Goal: Task Accomplishment & Management: Manage account settings

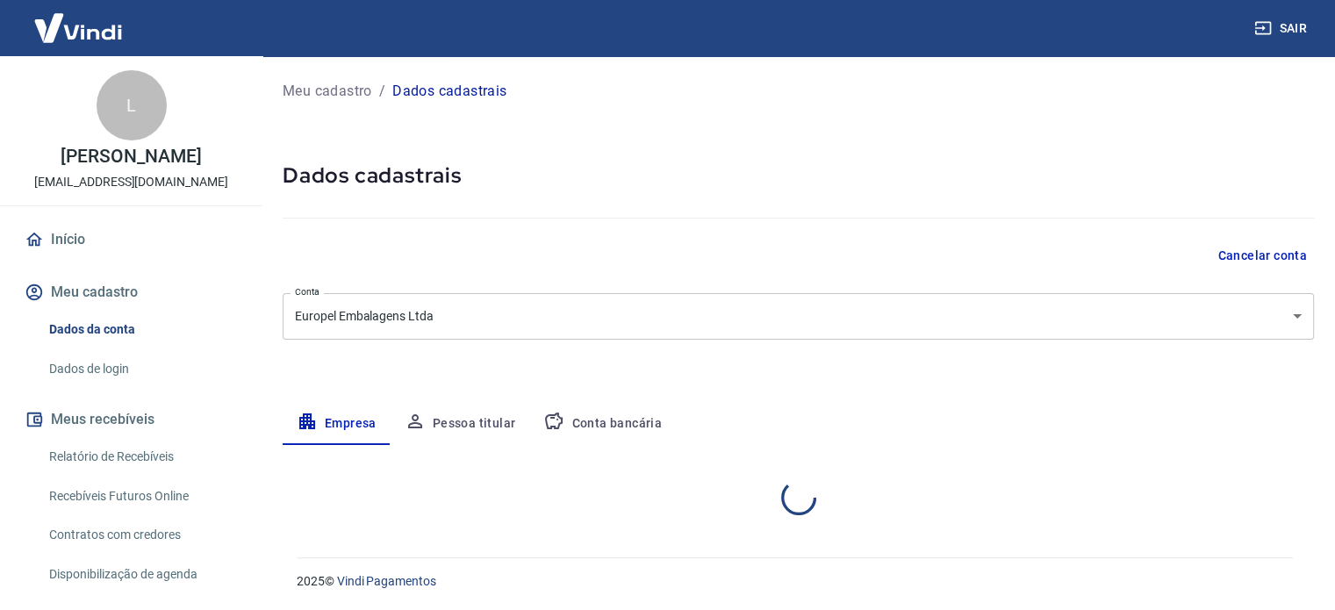
select select "RS"
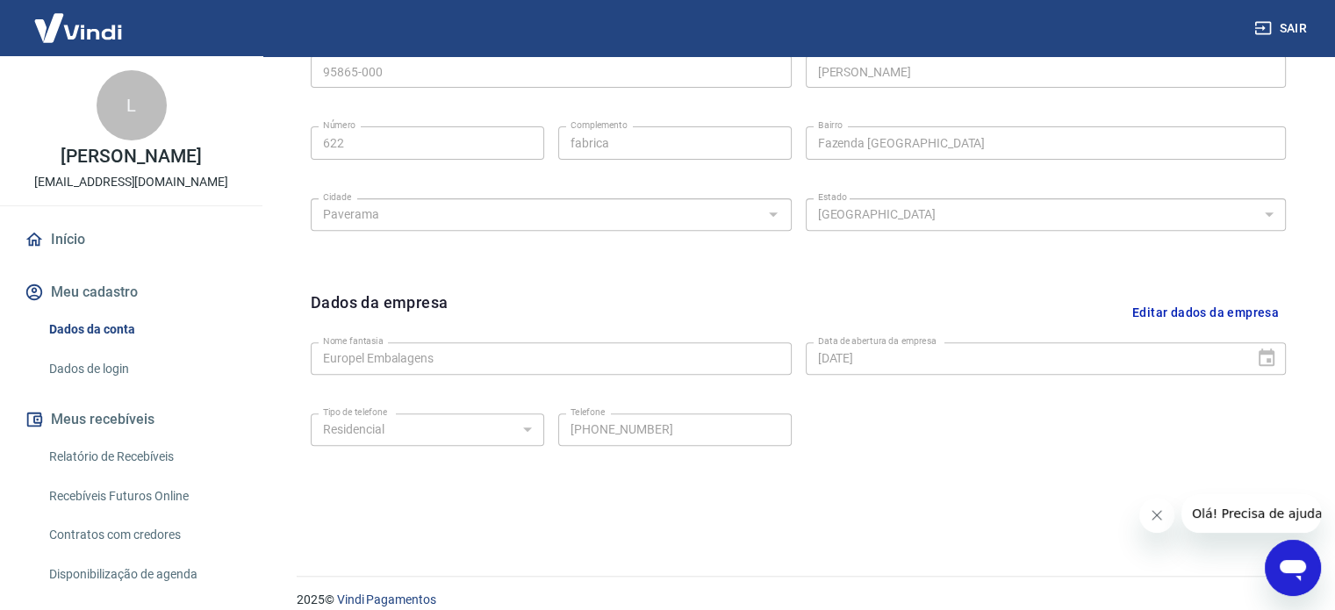
scroll to position [655, 0]
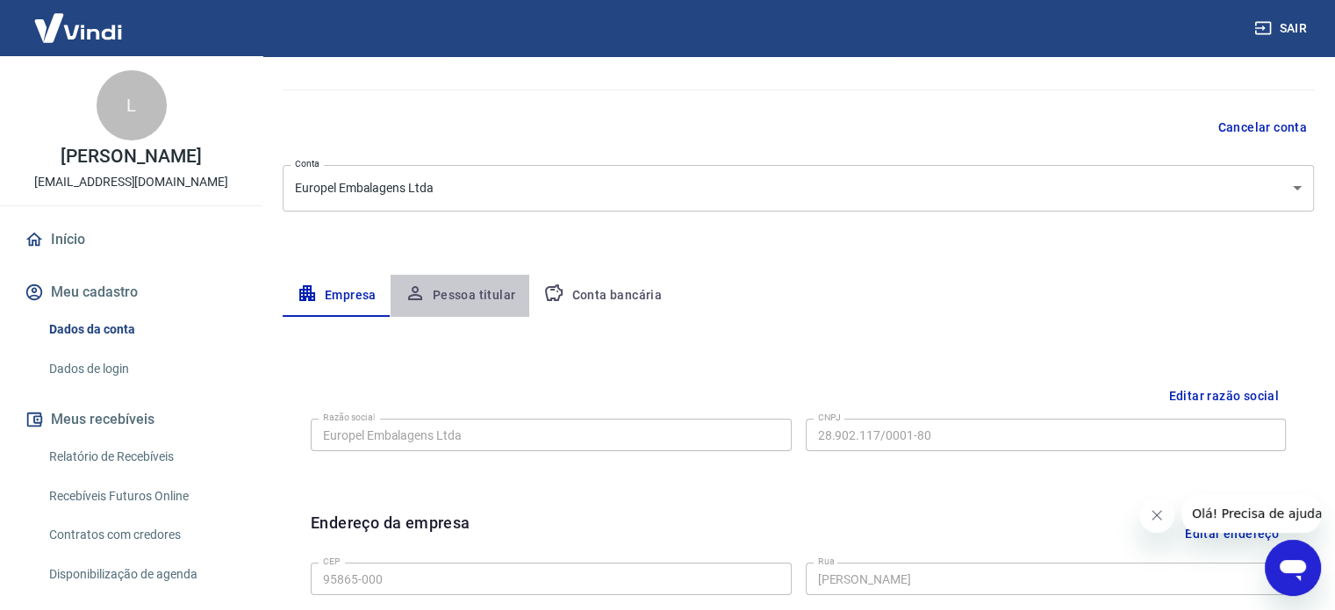
click at [486, 298] on button "Pessoa titular" at bounding box center [461, 296] width 140 height 42
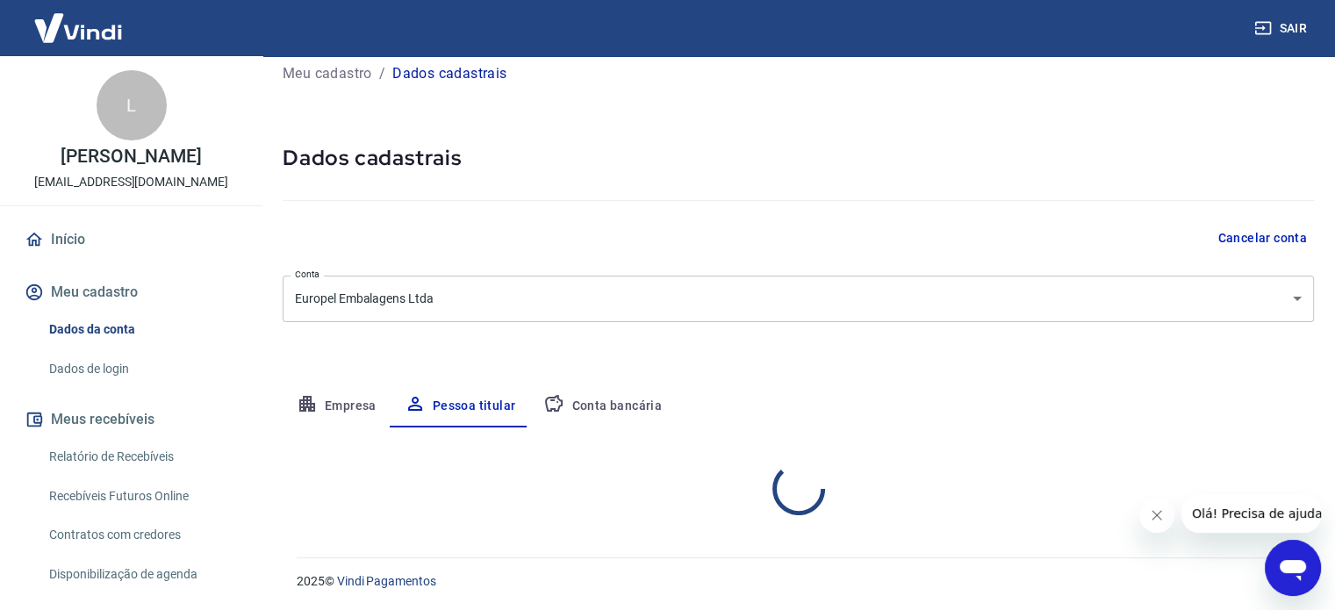
scroll to position [91, 0]
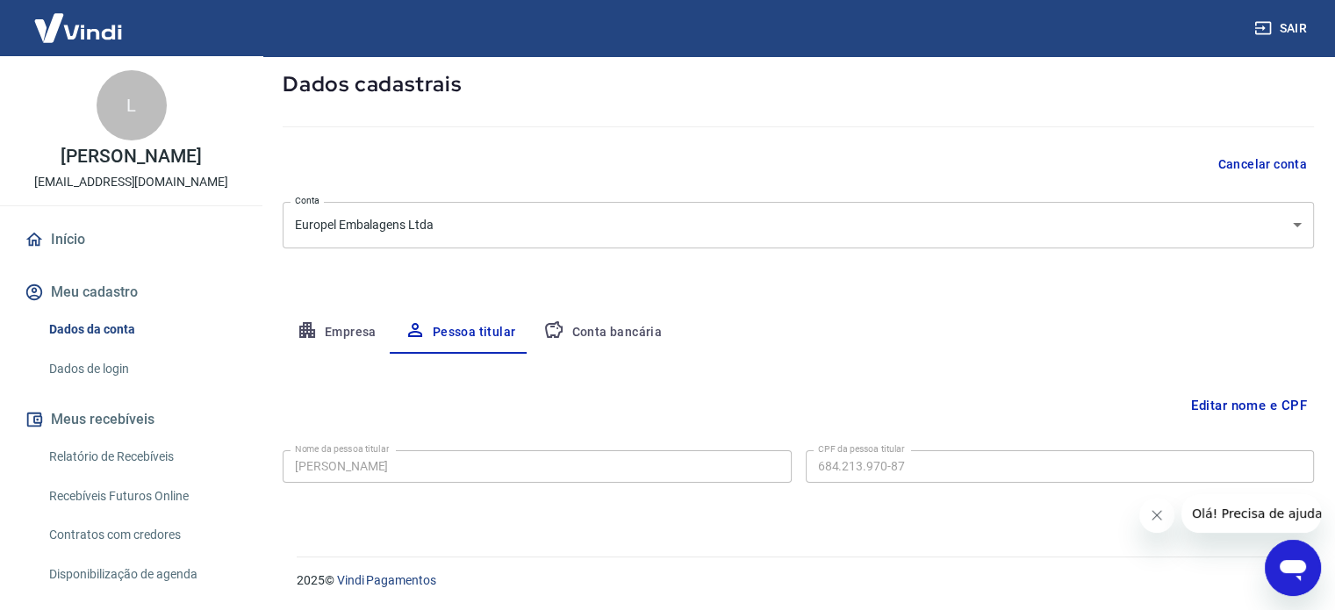
click at [622, 329] on button "Conta bancária" at bounding box center [602, 333] width 147 height 42
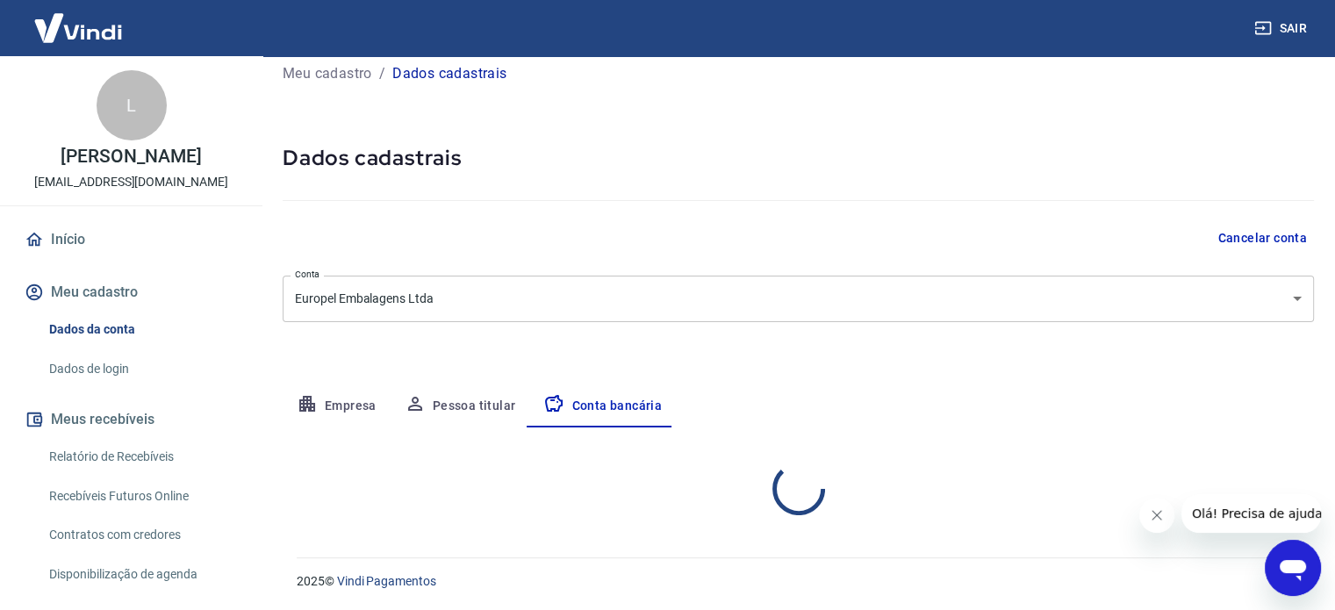
select select "1"
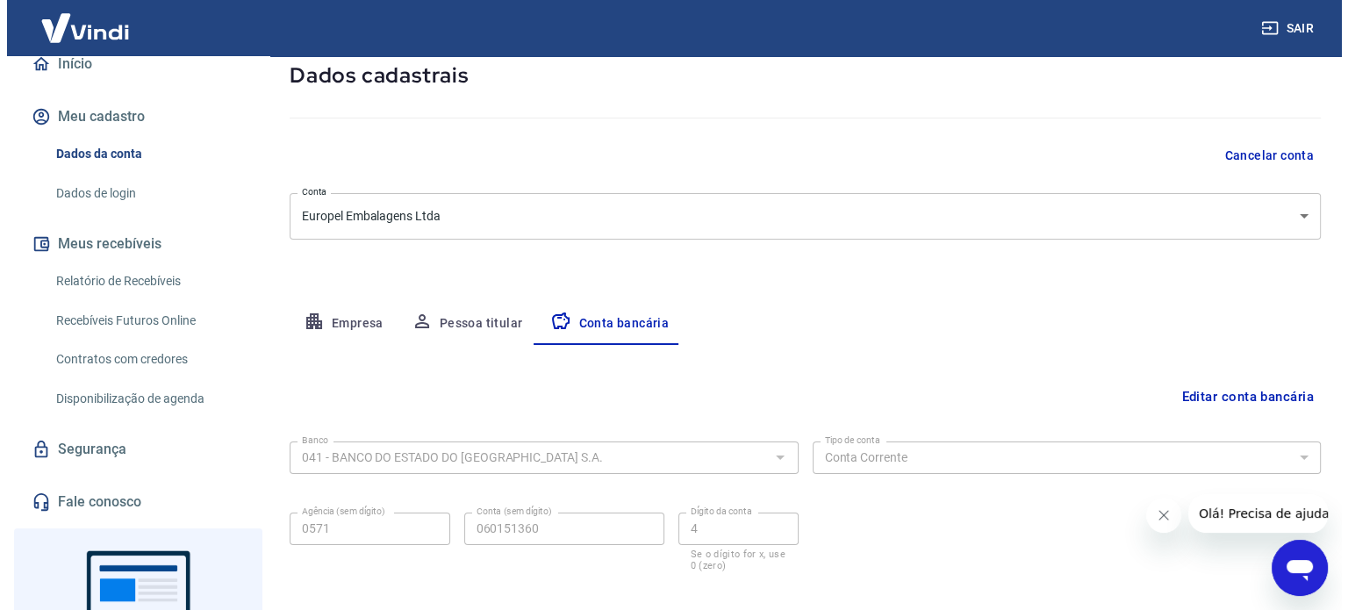
scroll to position [0, 0]
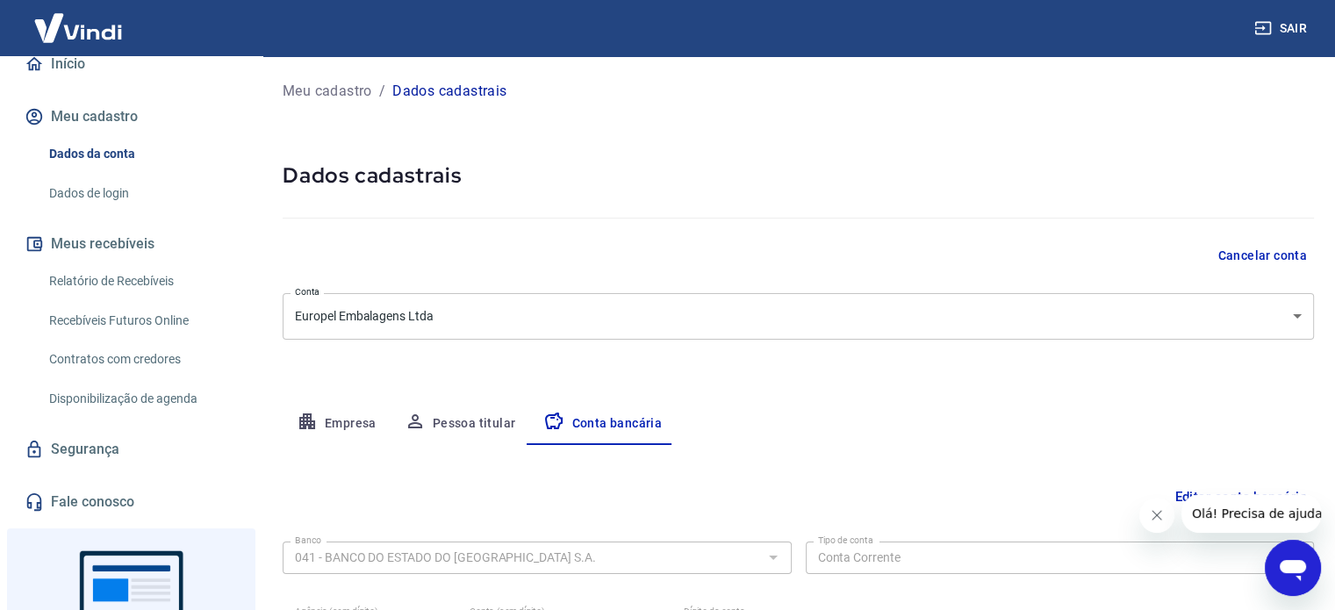
click at [446, 82] on p "Dados cadastrais" at bounding box center [449, 91] width 114 height 21
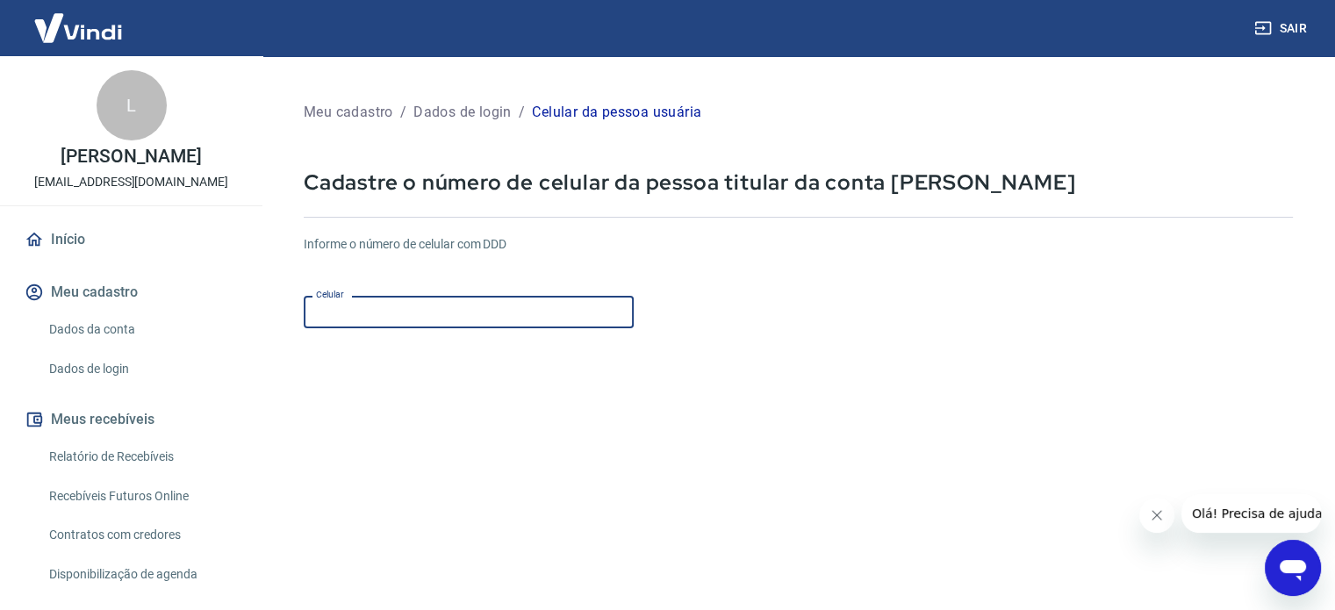
click at [389, 322] on input "Celular" at bounding box center [469, 312] width 330 height 32
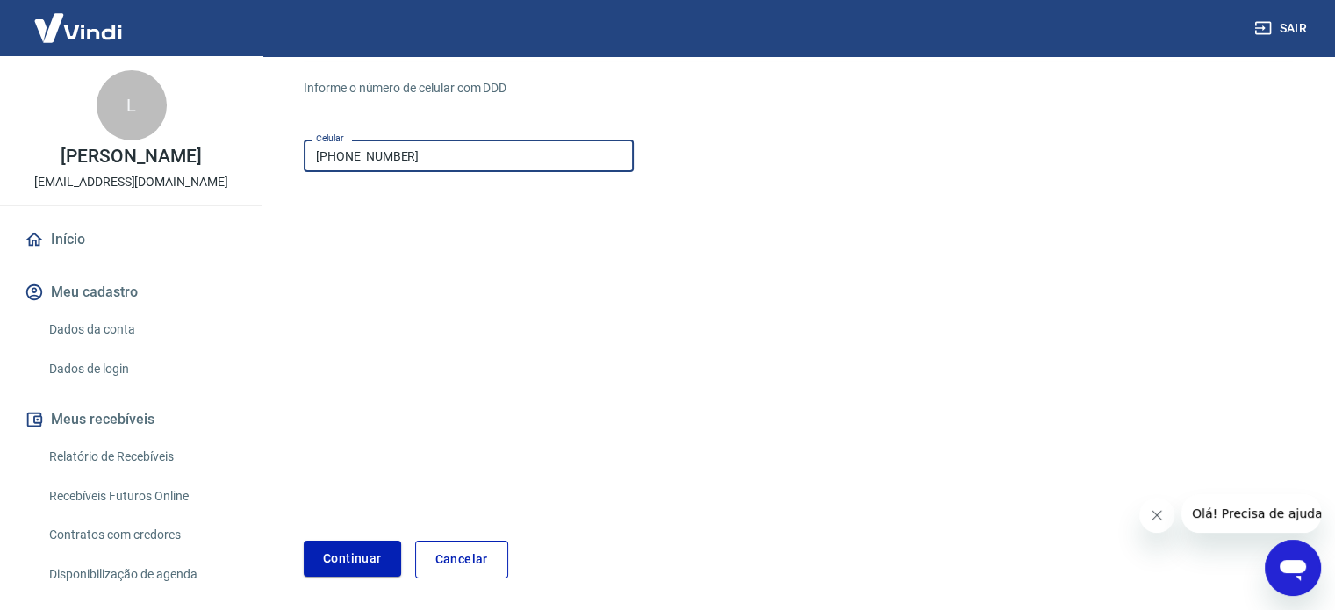
scroll to position [220, 0]
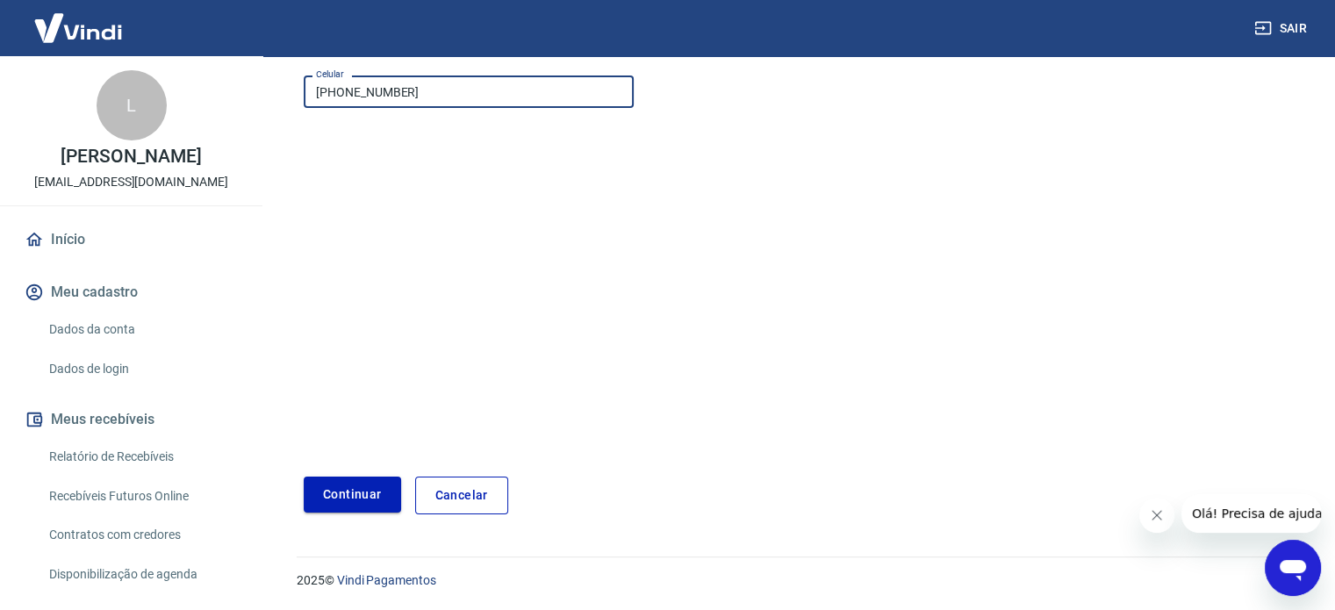
type input "(51) 98969-0430"
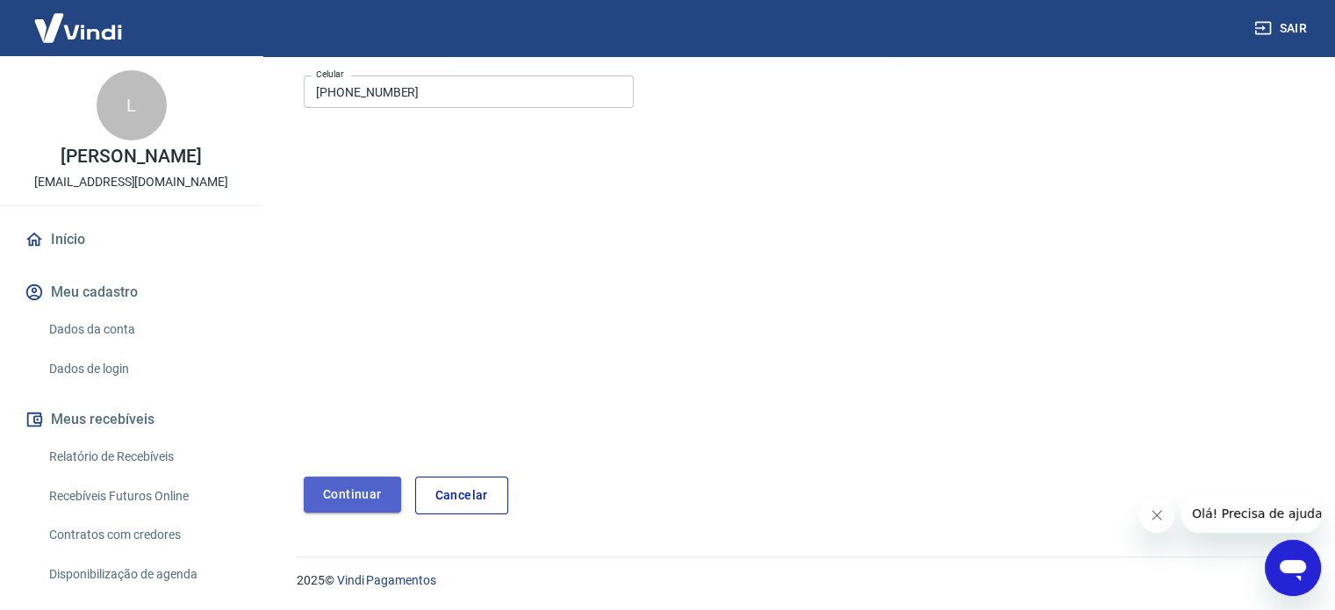
click at [357, 493] on button "Continuar" at bounding box center [352, 495] width 97 height 36
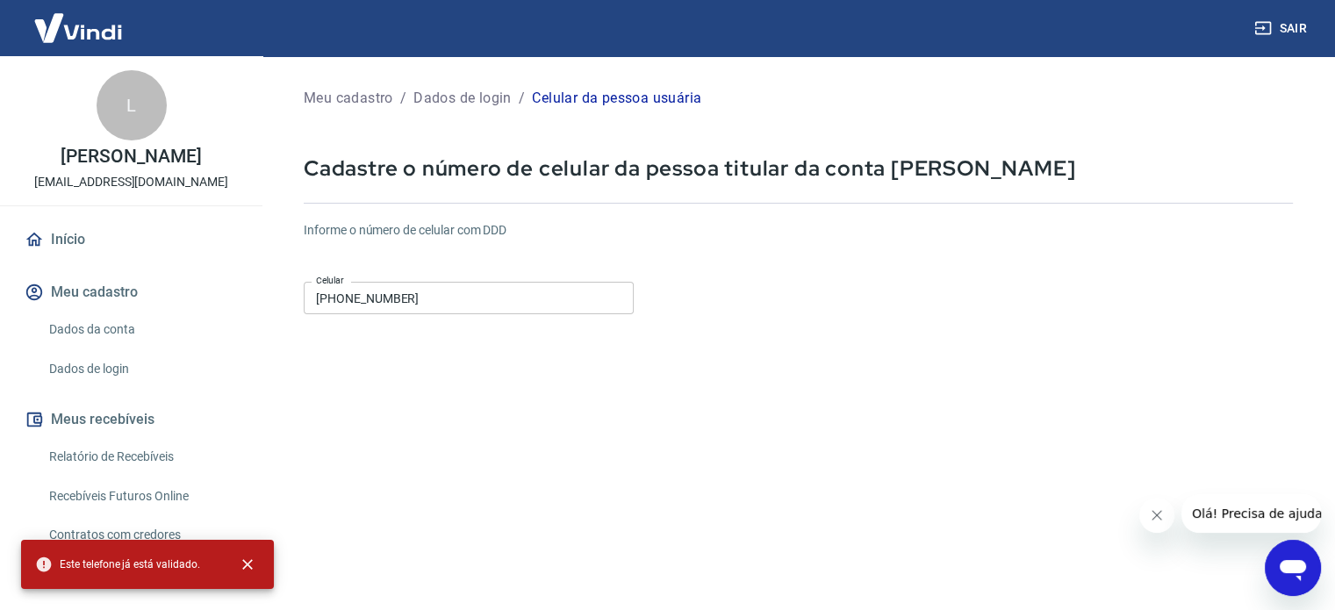
scroll to position [0, 0]
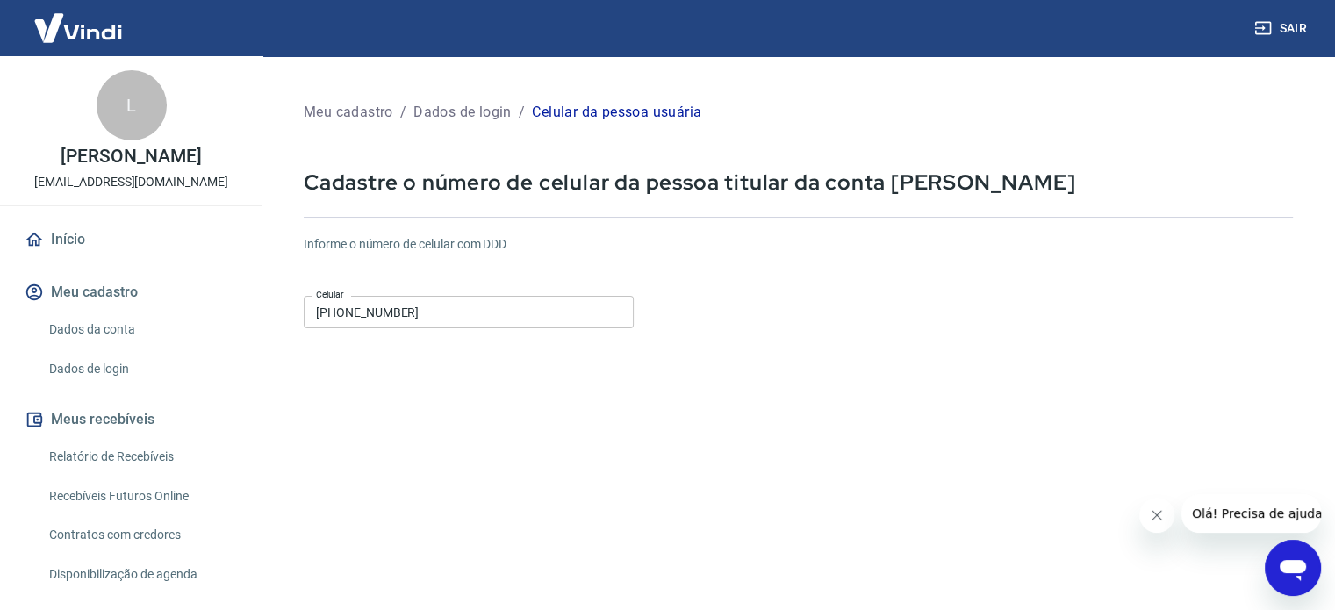
drag, startPoint x: 67, startPoint y: 52, endPoint x: 76, endPoint y: 32, distance: 21.2
click at [67, 52] on img at bounding box center [78, 28] width 114 height 54
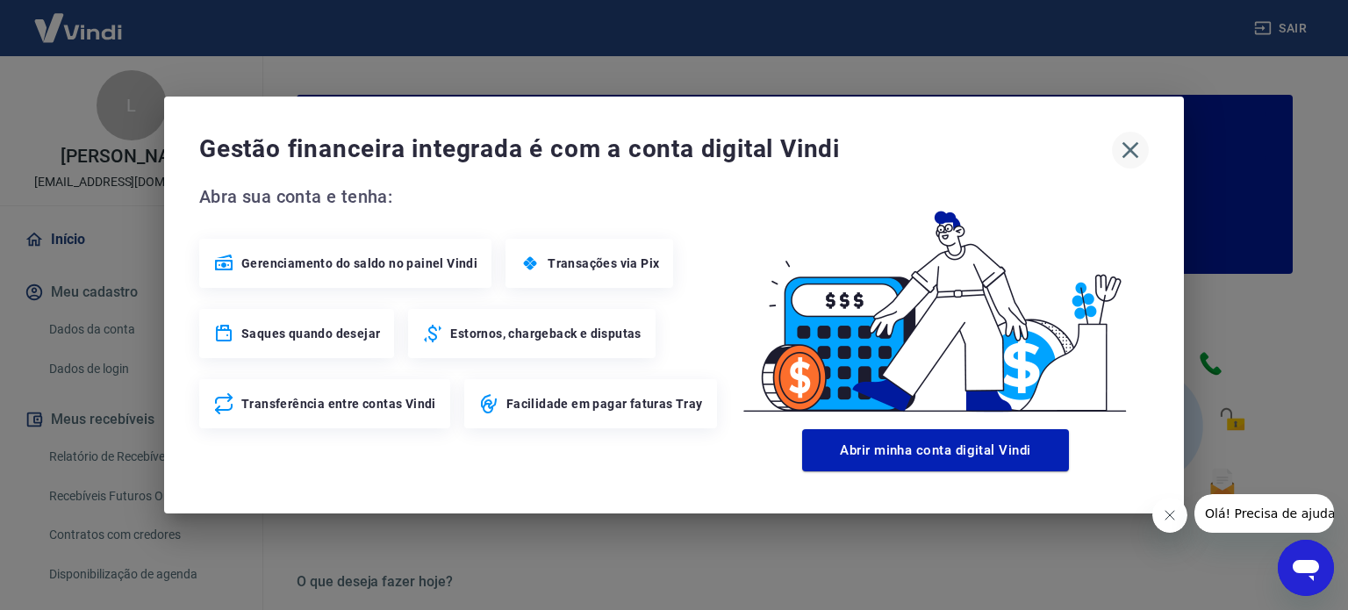
click at [1139, 150] on div "Gestão financeira integrada é com a conta digital Vindi Abra sua conta e tenha:…" at bounding box center [674, 305] width 1020 height 417
click at [1117, 150] on icon "button" at bounding box center [1131, 150] width 28 height 28
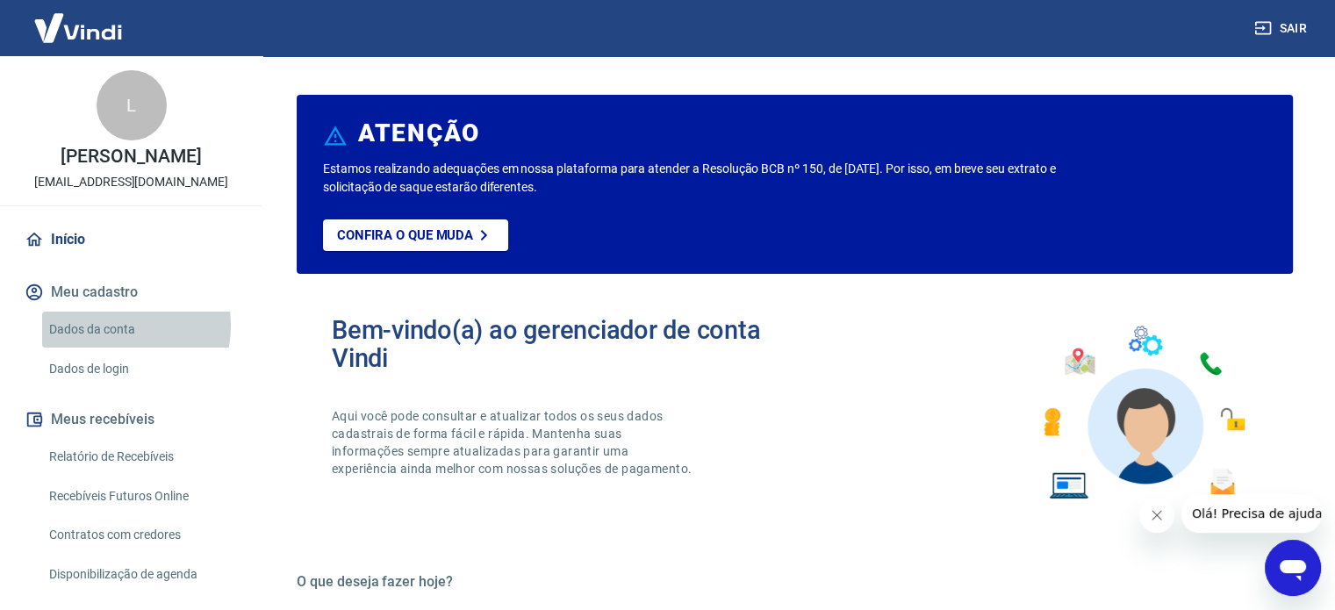
click at [106, 326] on link "Dados da conta" at bounding box center [141, 330] width 199 height 36
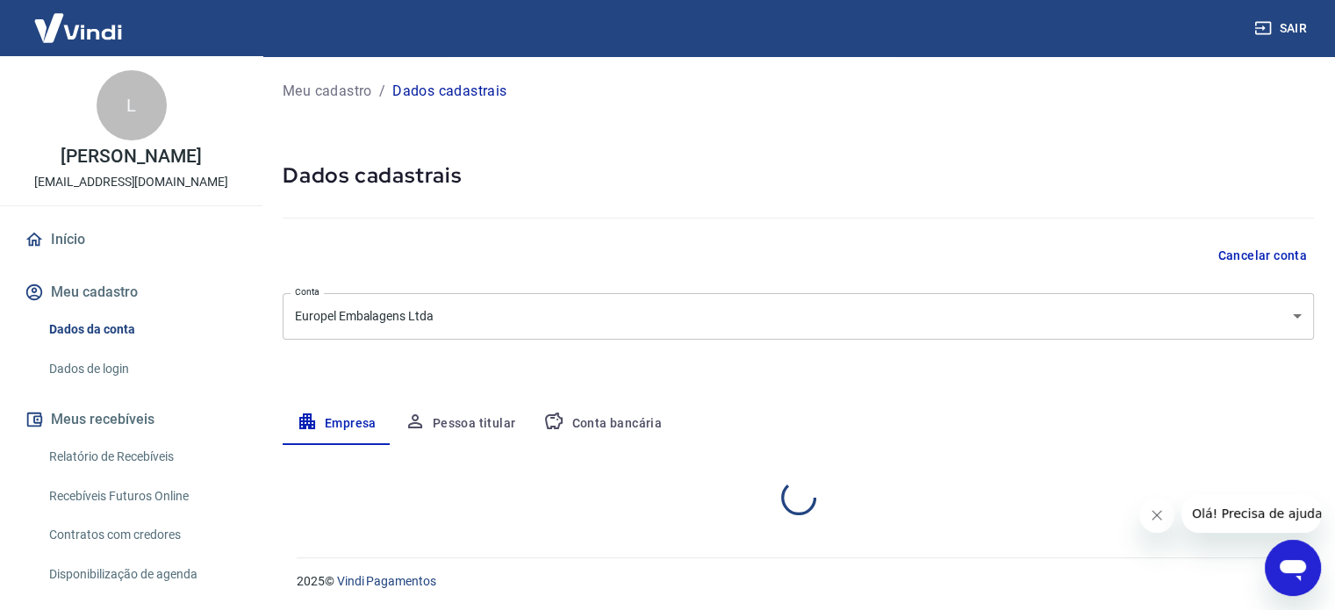
select select "RS"
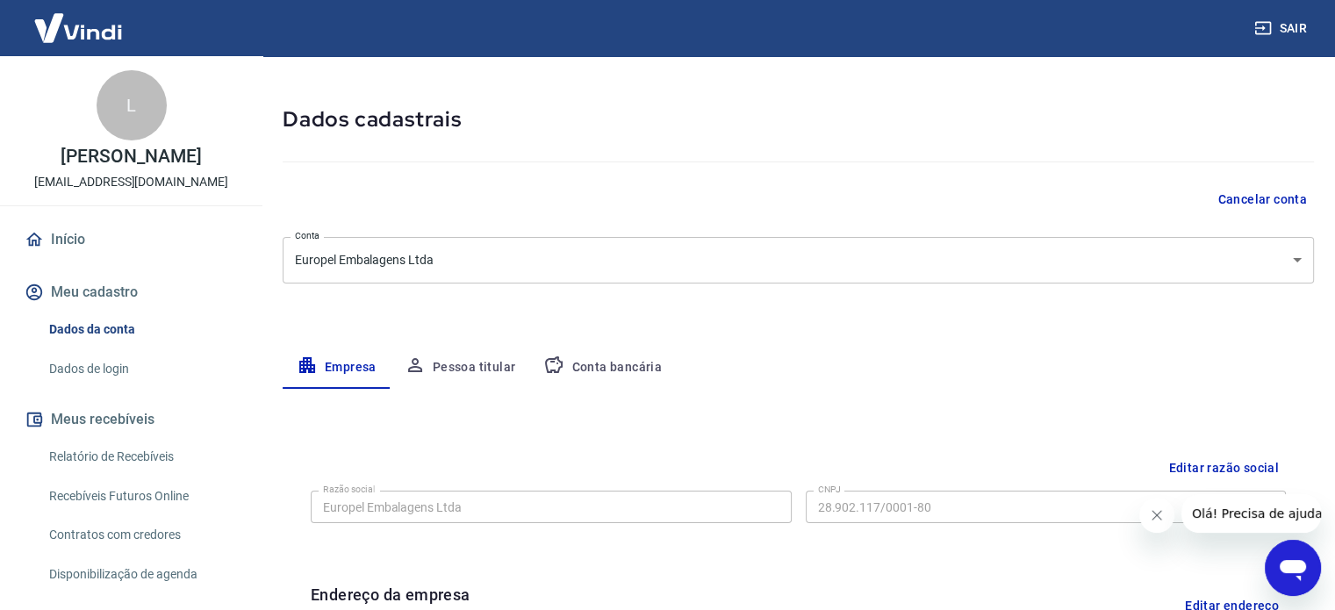
scroll to position [88, 0]
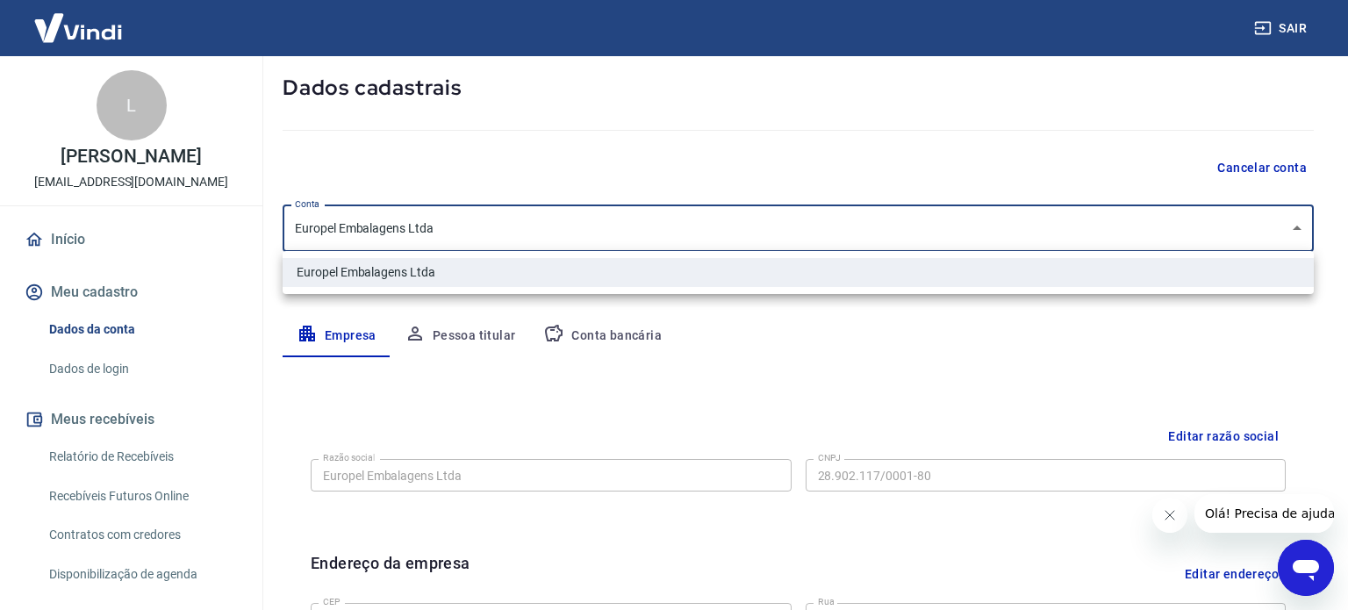
click at [356, 234] on body "Sair L Lisiane Schaurich administrativo@europelembalagens.com.br Início Meu cad…" at bounding box center [674, 217] width 1348 height 610
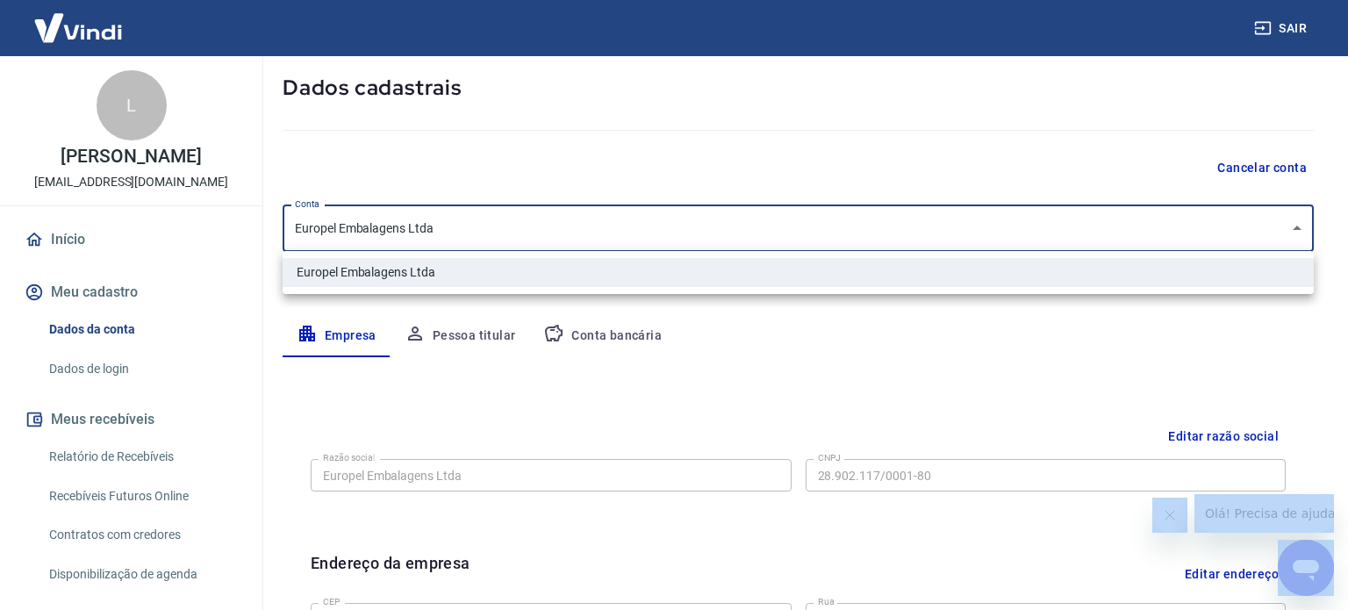
click at [356, 234] on div at bounding box center [674, 305] width 1348 height 610
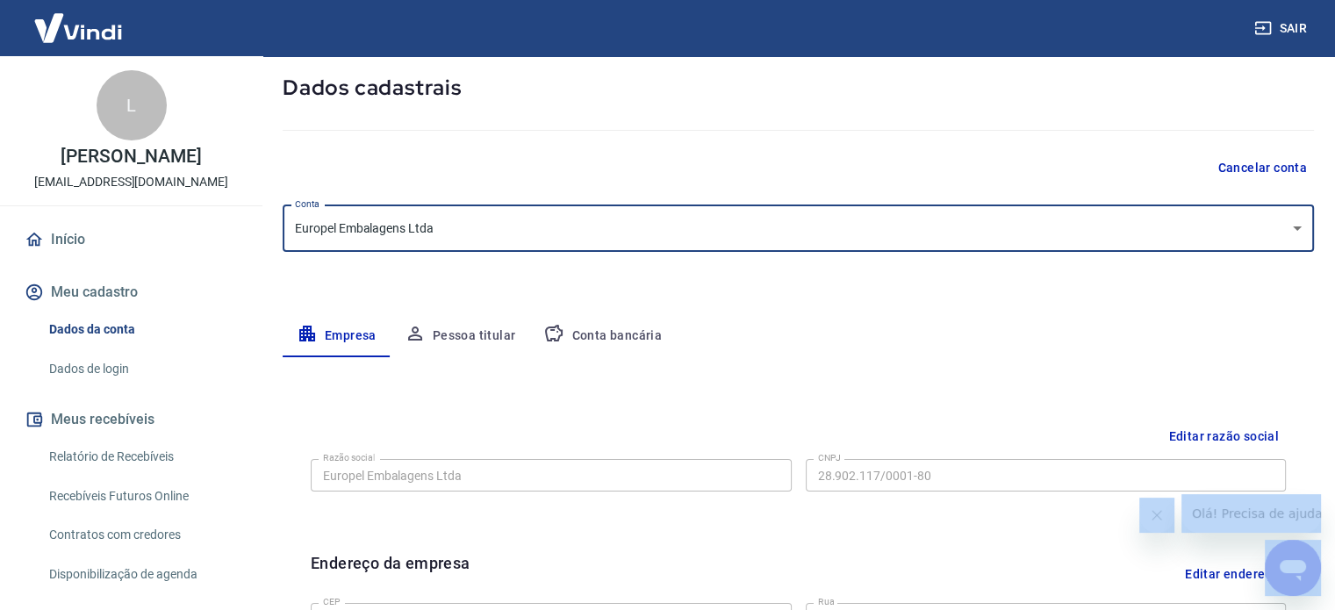
click at [356, 235] on body "Sair L Lisiane Schaurich administrativo@europelembalagens.com.br Início Meu cad…" at bounding box center [667, 217] width 1335 height 610
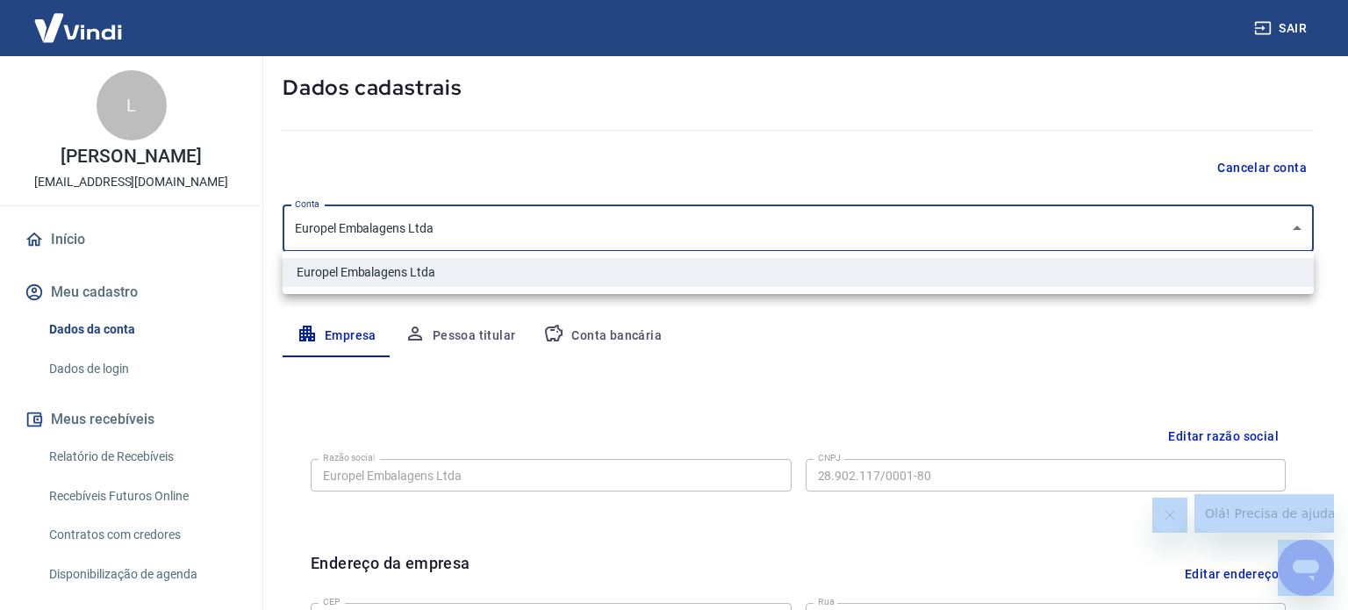
click at [358, 270] on li "Europel Embalagens Ltda" at bounding box center [799, 272] width 1032 height 29
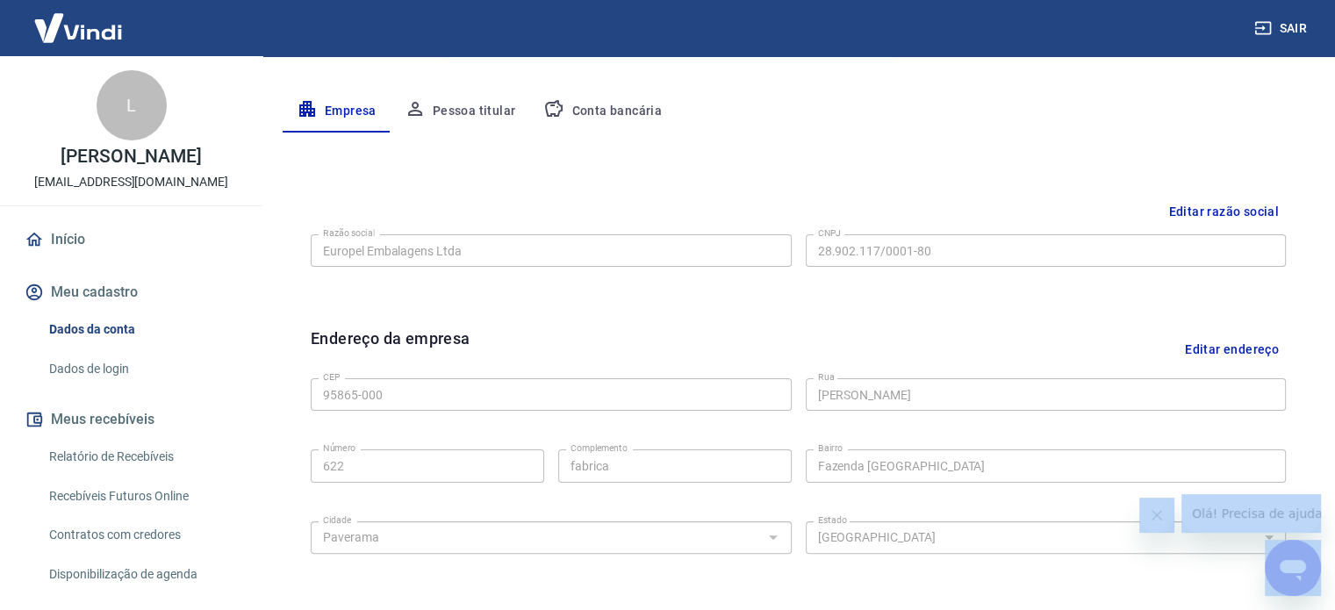
scroll to position [351, 0]
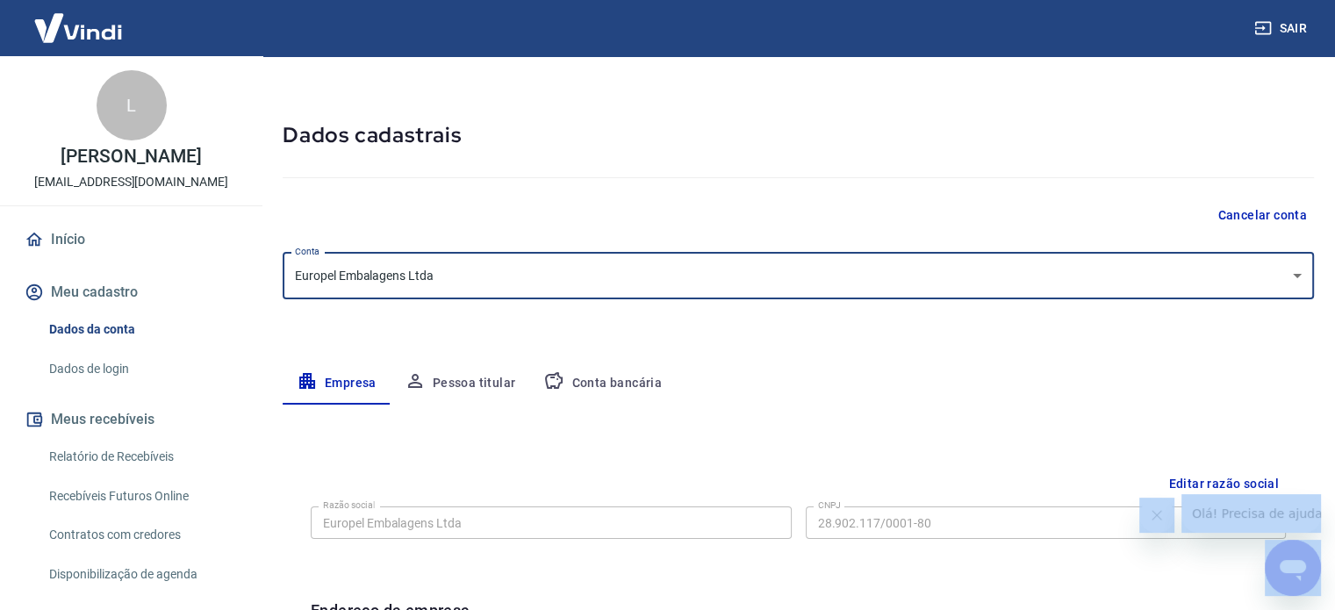
click at [477, 385] on button "Pessoa titular" at bounding box center [461, 384] width 140 height 42
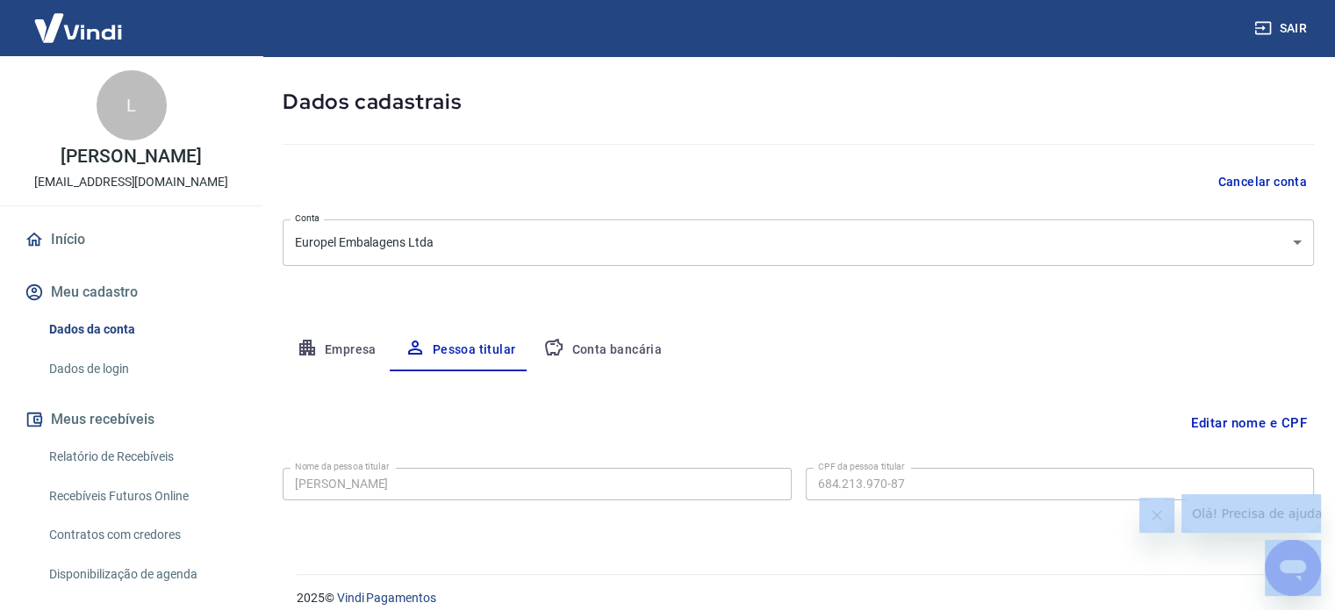
scroll to position [91, 0]
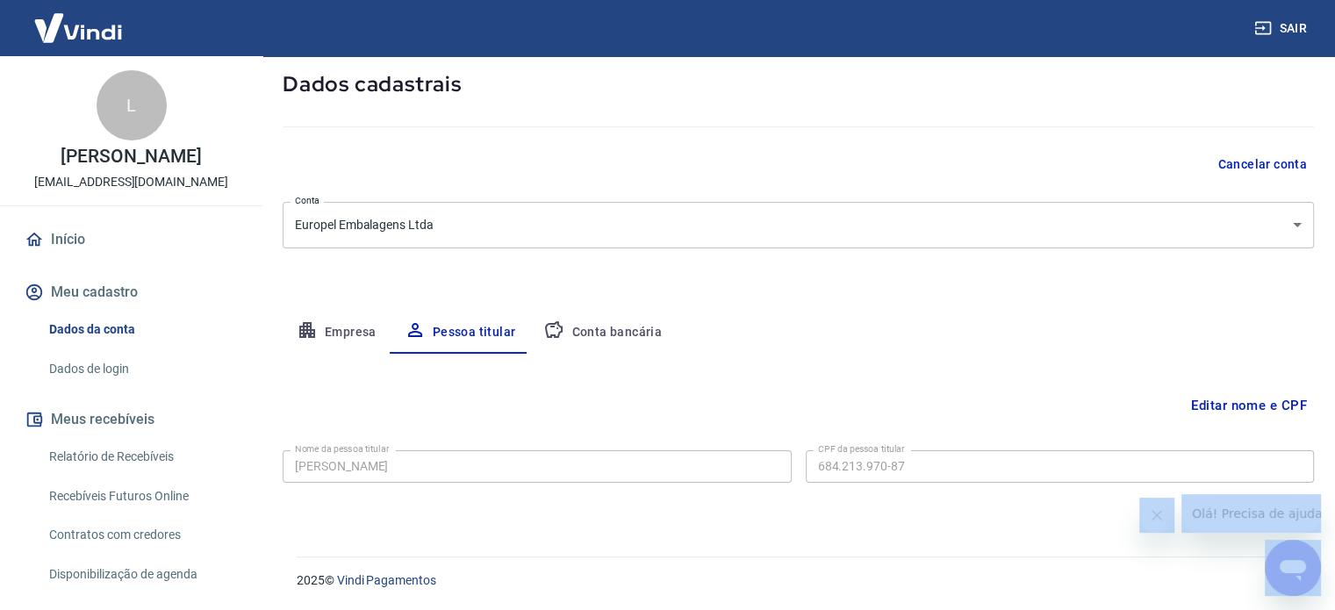
click at [587, 318] on button "Conta bancária" at bounding box center [602, 333] width 147 height 42
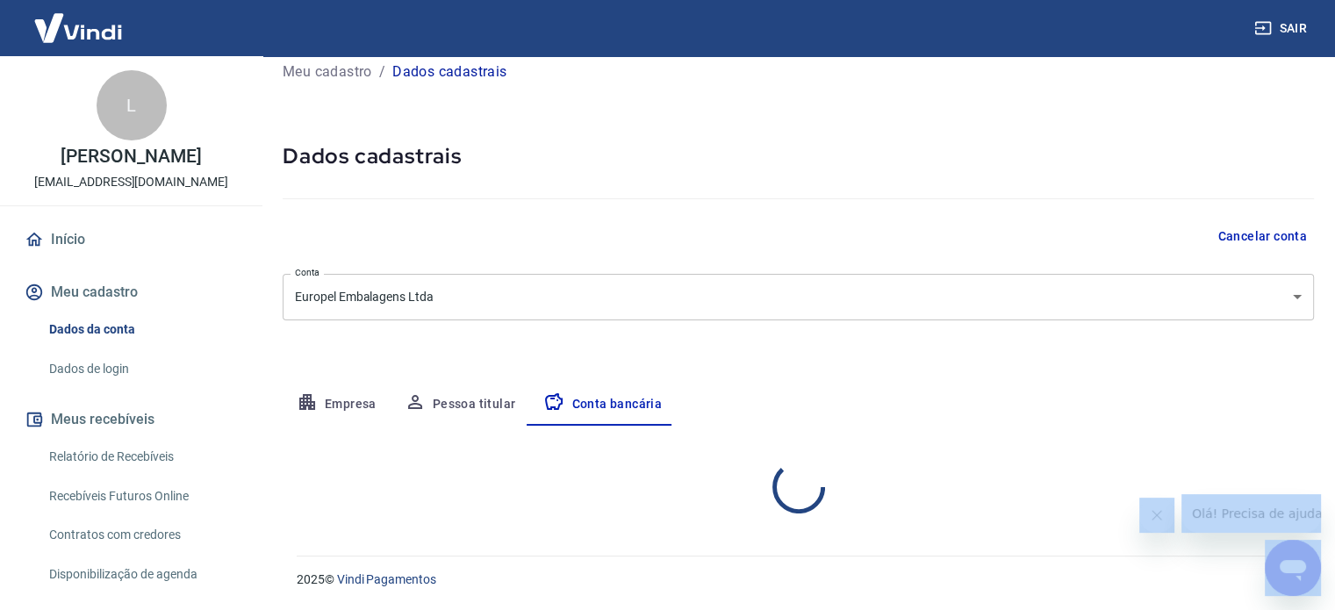
select select "1"
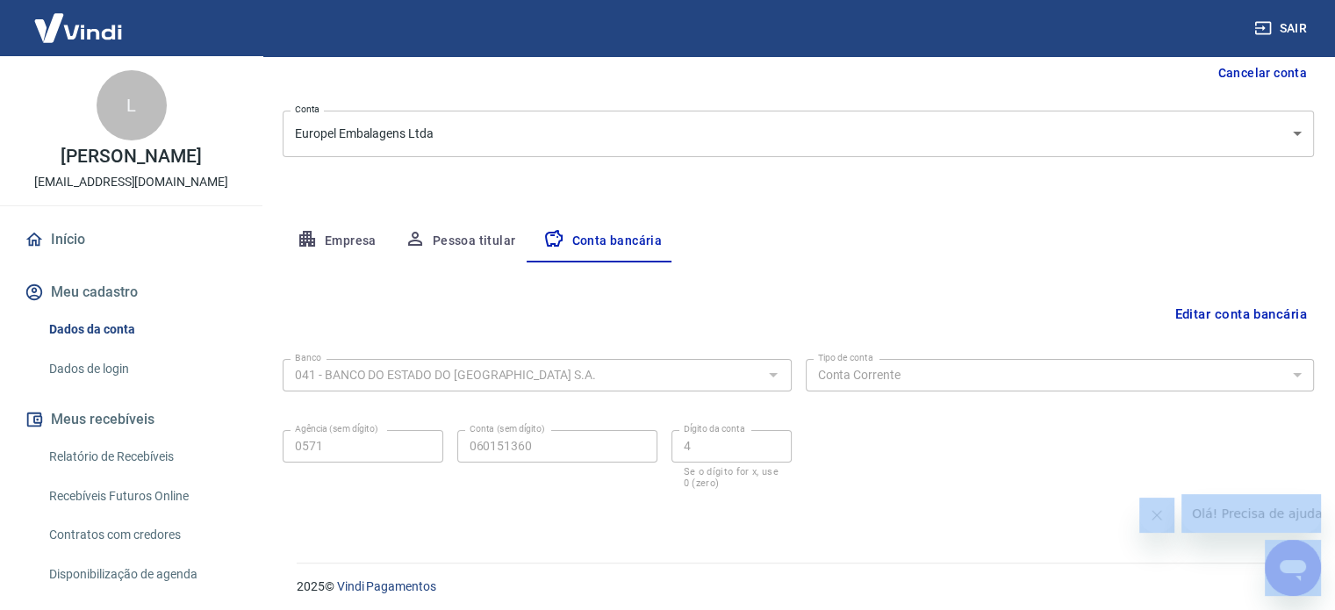
scroll to position [189, 0]
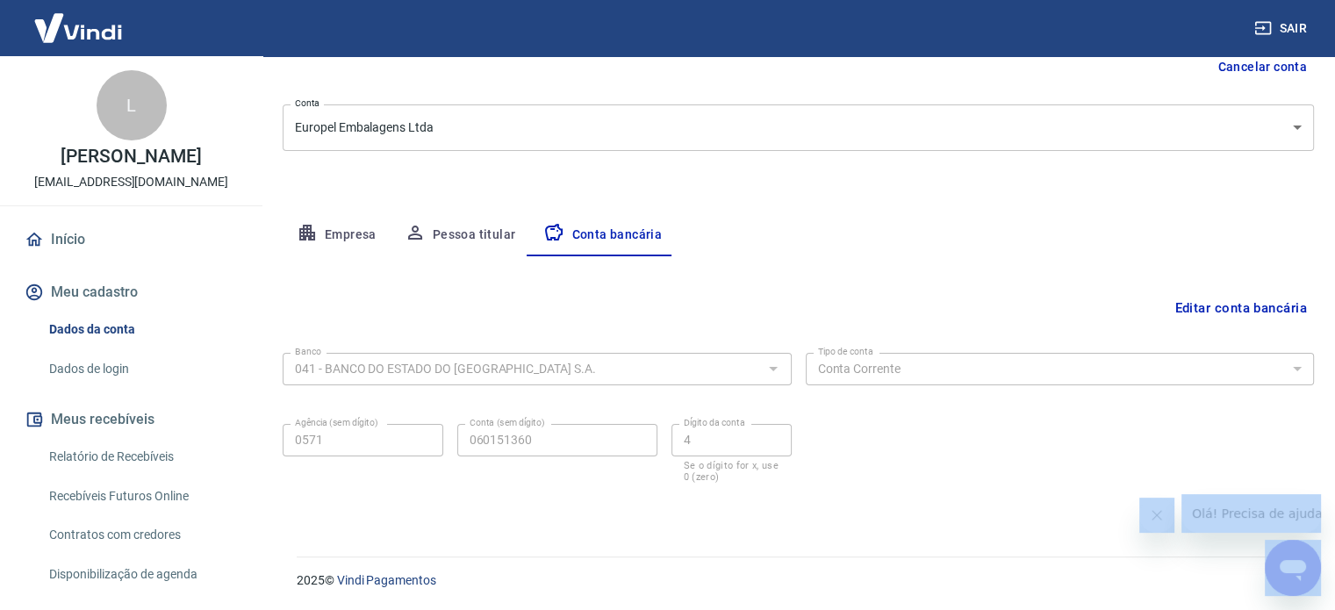
click at [1219, 314] on button "Editar conta bancária" at bounding box center [1241, 307] width 147 height 33
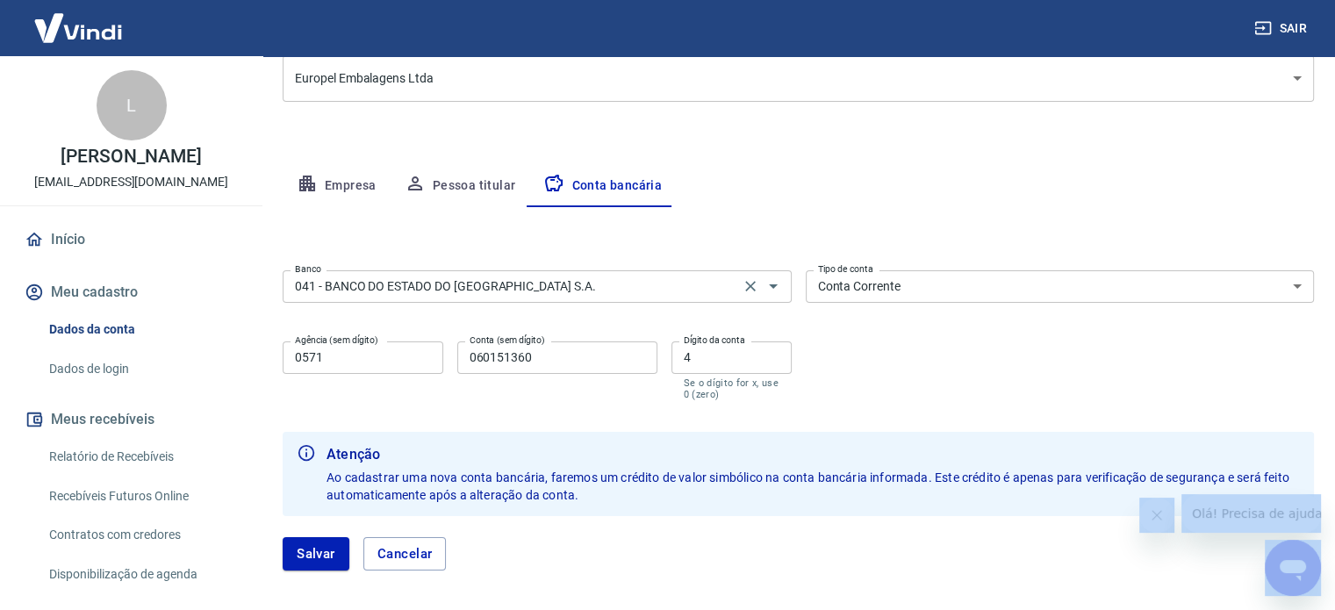
scroll to position [277, 0]
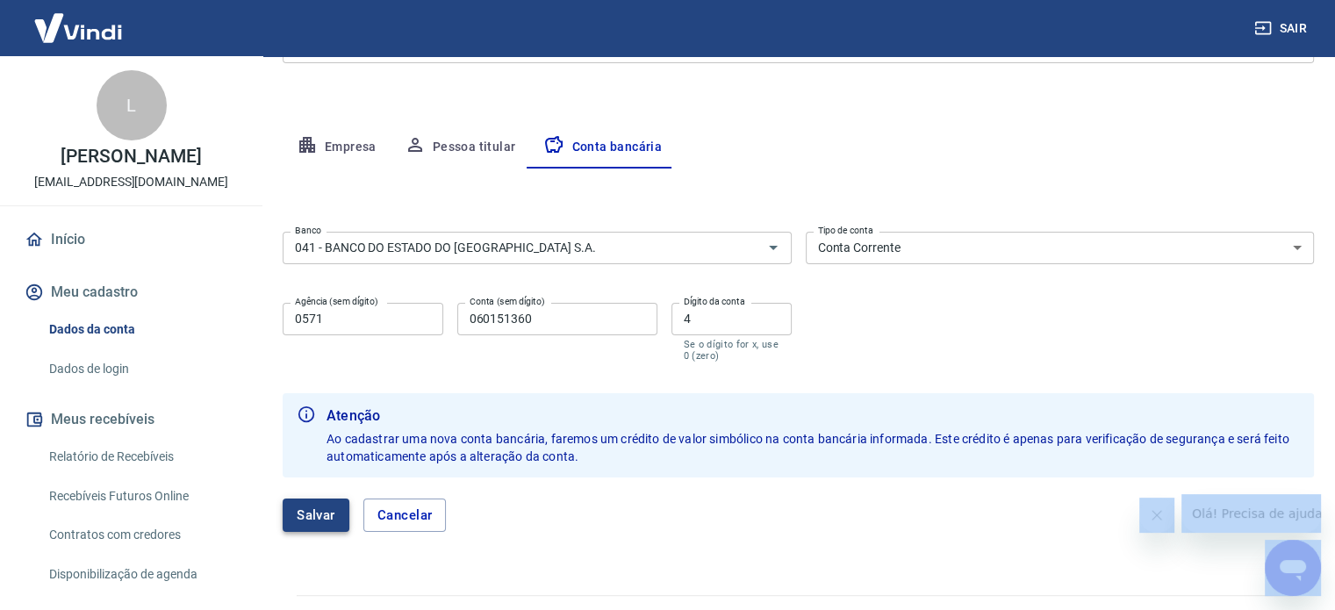
click at [318, 519] on button "Salvar" at bounding box center [316, 515] width 67 height 33
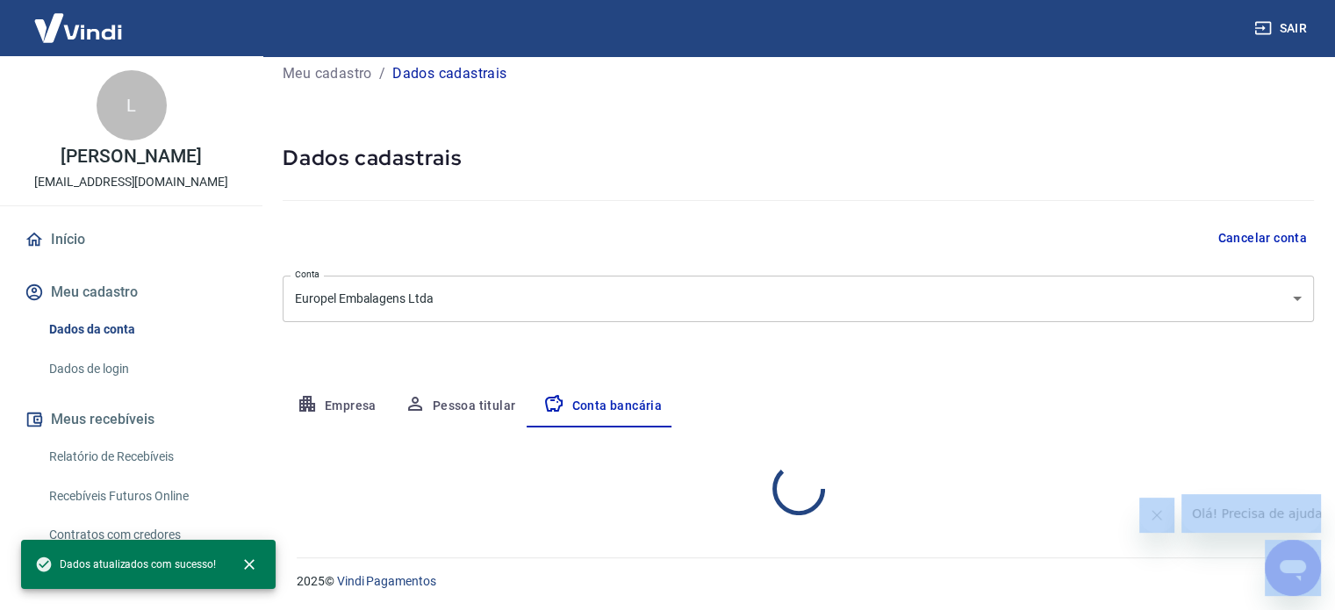
scroll to position [189, 0]
select select "1"
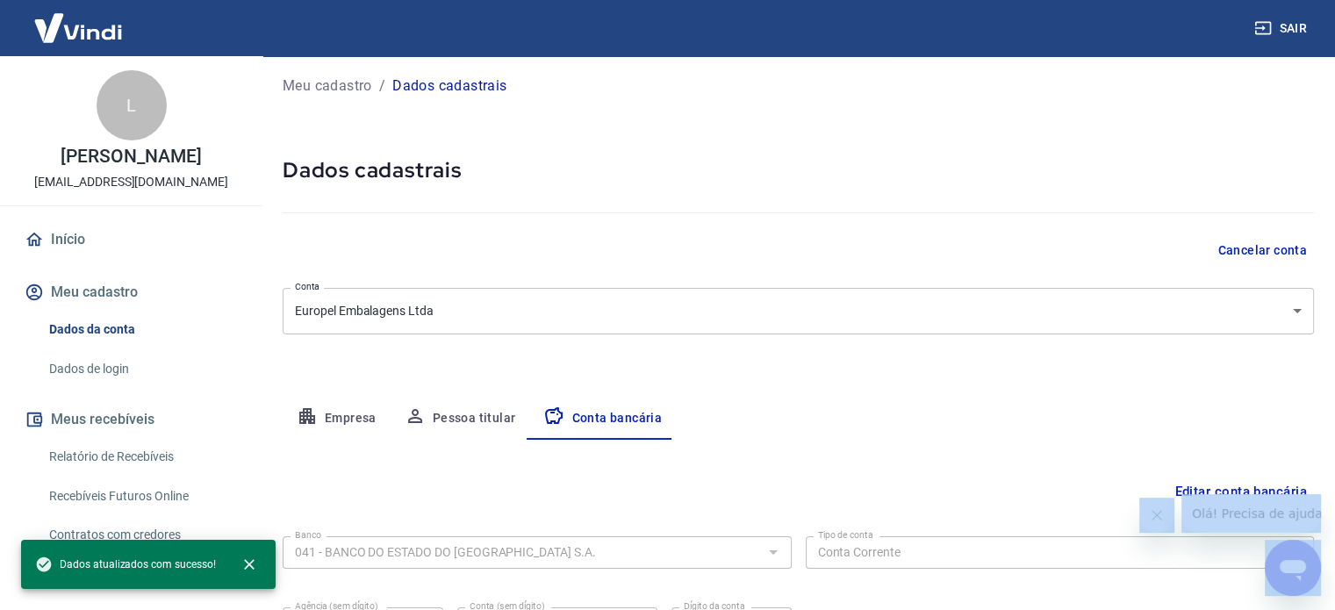
scroll to position [0, 0]
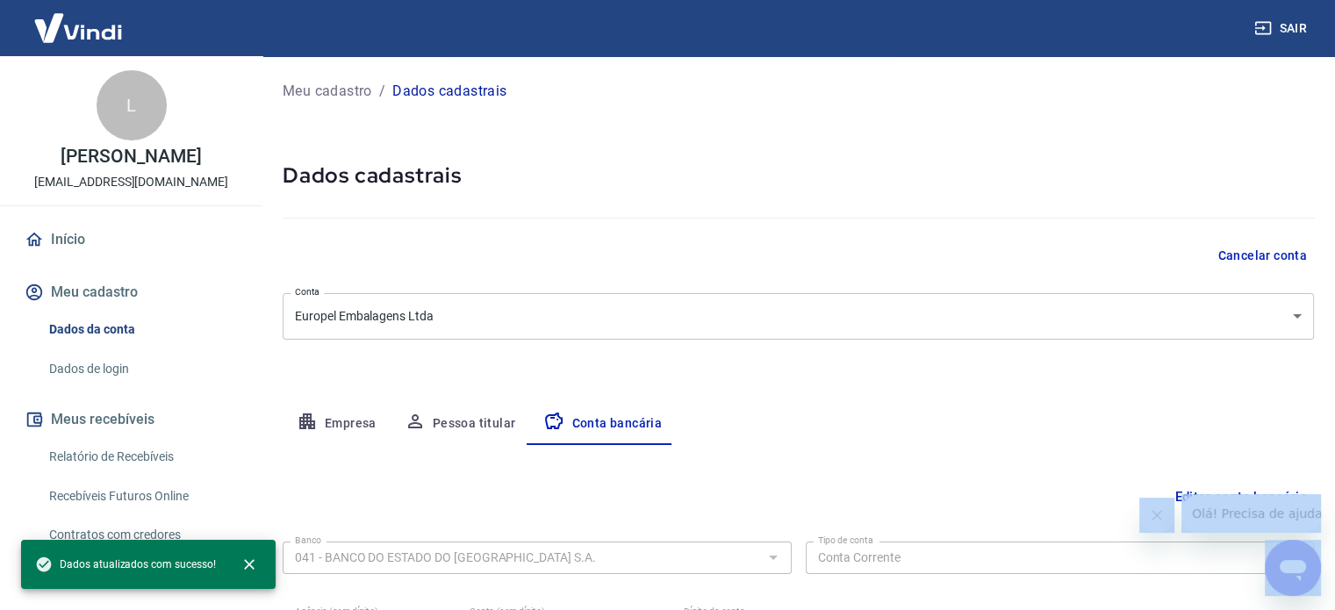
click at [326, 428] on button "Empresa" at bounding box center [337, 424] width 108 height 42
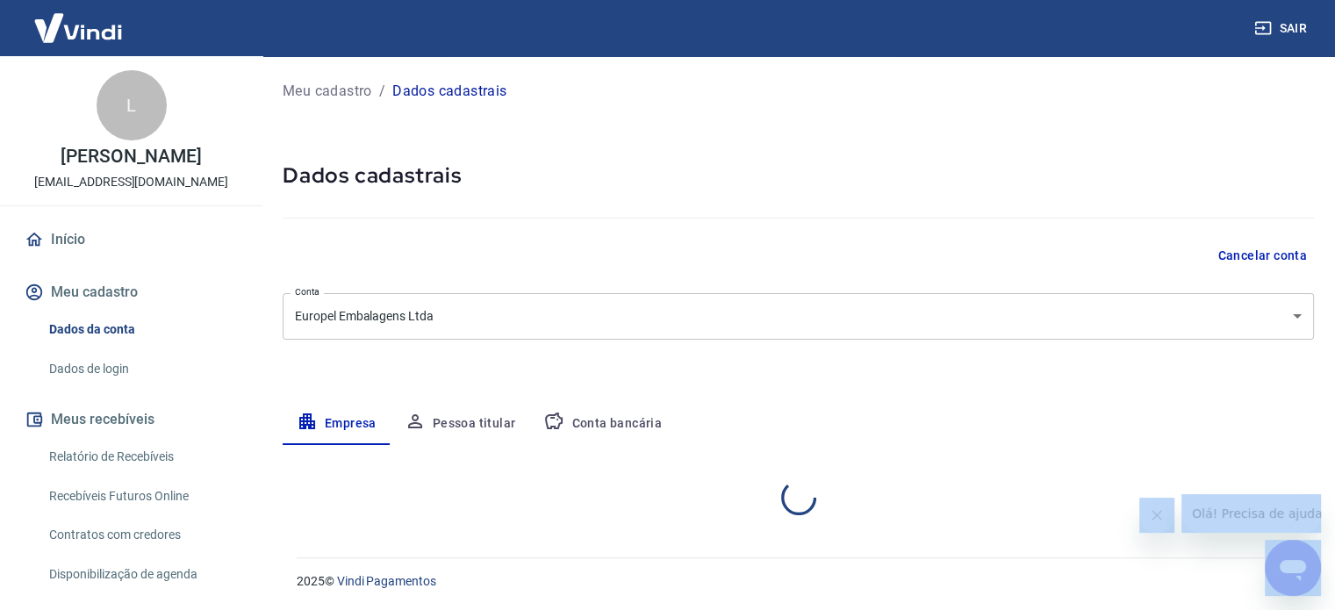
select select "RS"
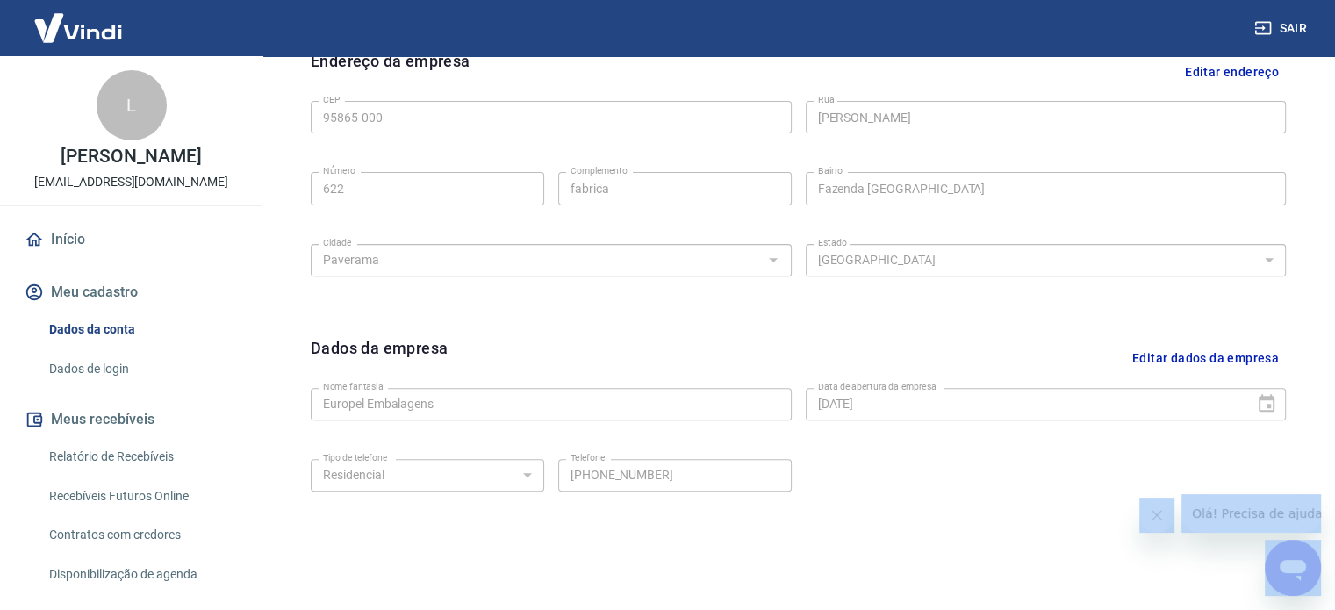
scroll to position [655, 0]
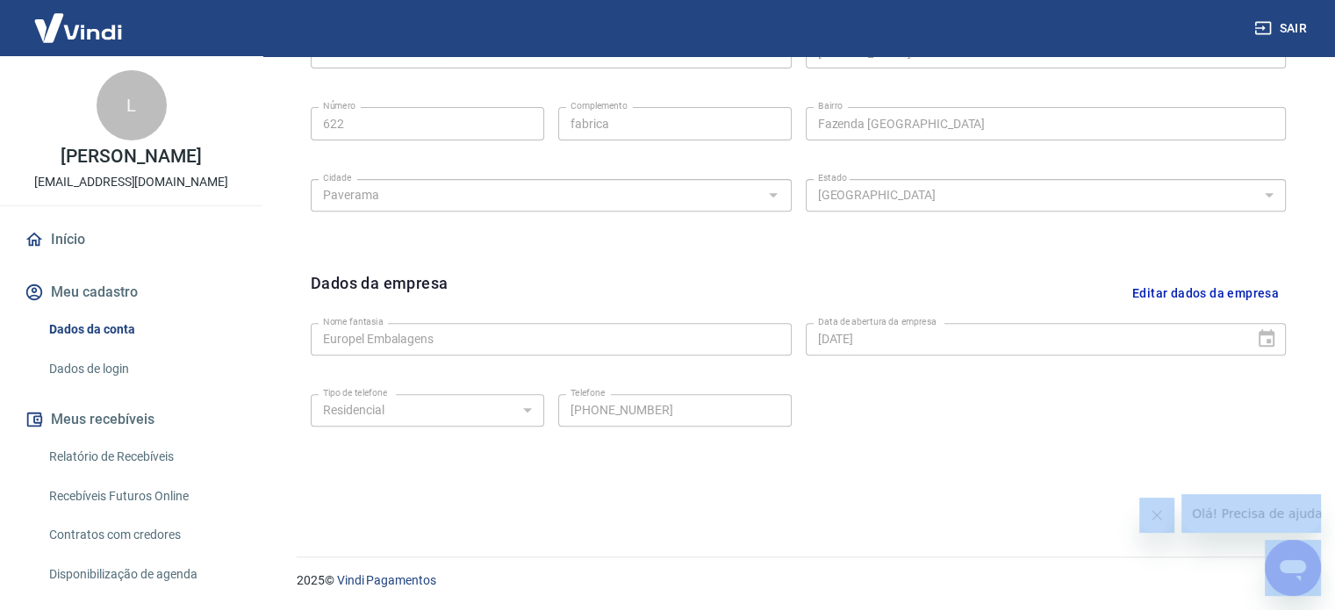
click at [1200, 286] on button "Editar dados da empresa" at bounding box center [1205, 293] width 161 height 45
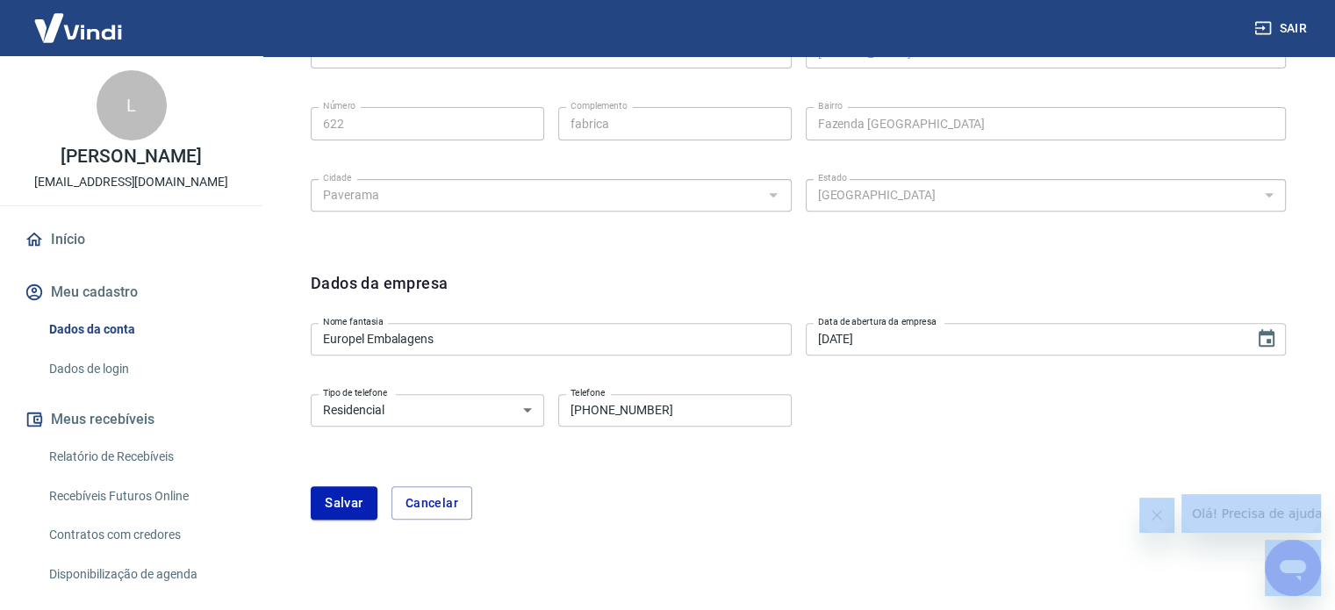
scroll to position [709, 0]
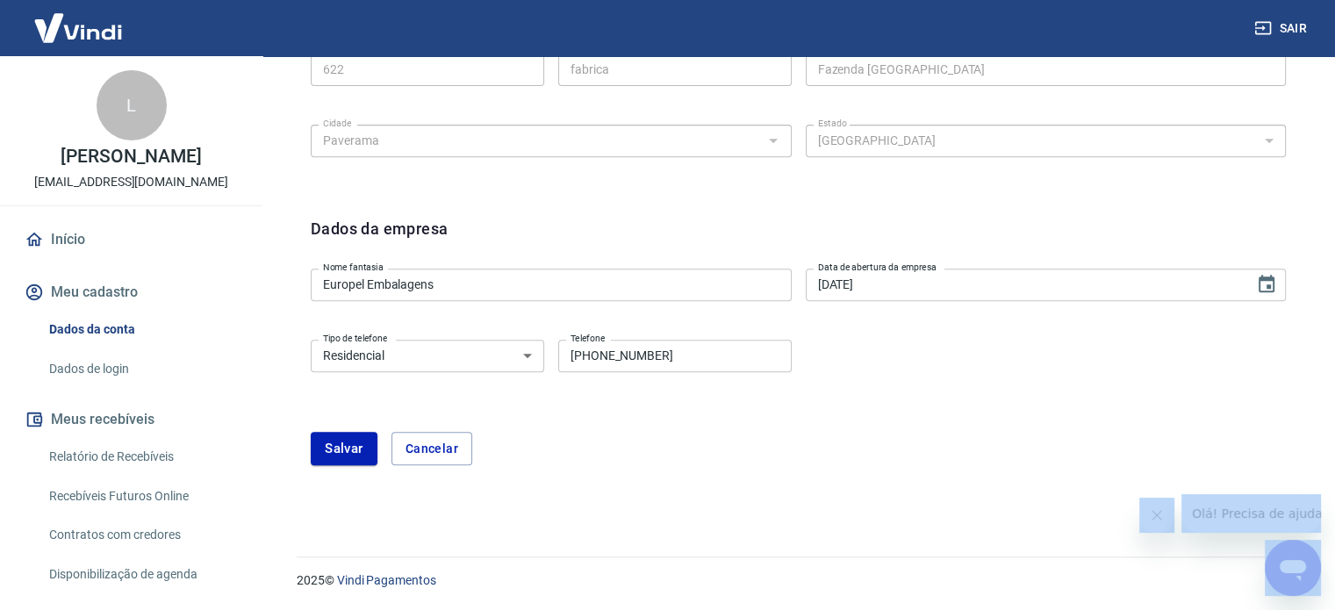
click at [478, 354] on select "Residencial Comercial" at bounding box center [428, 356] width 234 height 32
select select "business"
click at [311, 340] on select "Residencial Comercial" at bounding box center [428, 356] width 234 height 32
click at [351, 438] on button "Salvar" at bounding box center [344, 448] width 67 height 33
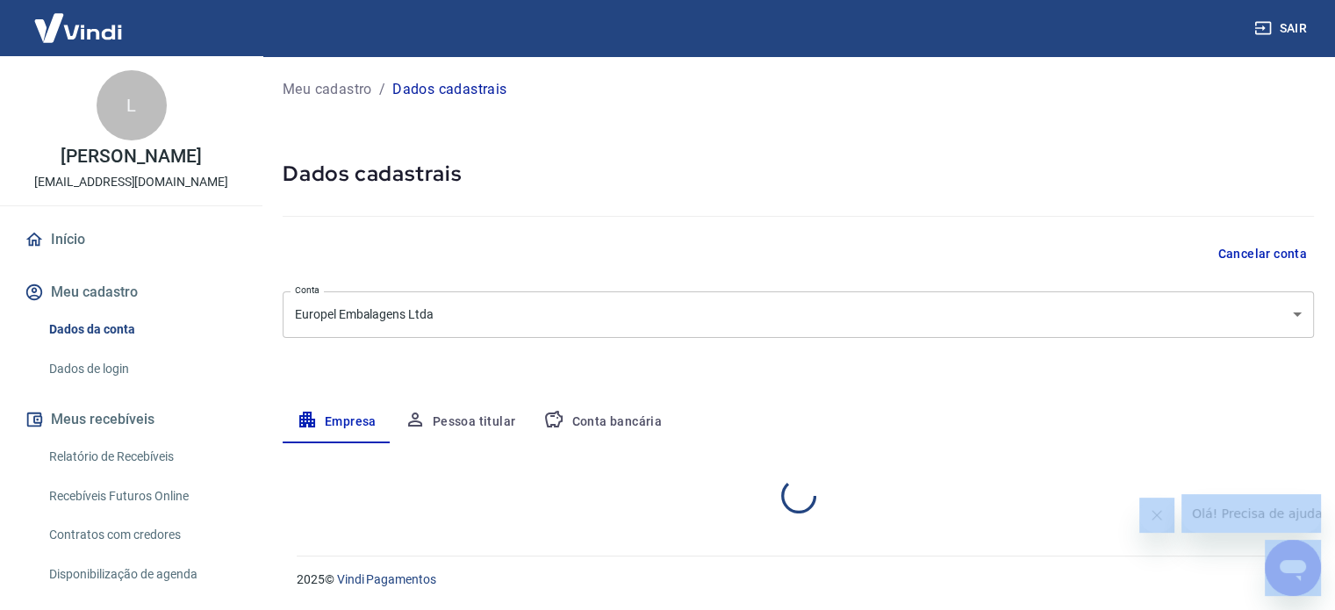
scroll to position [0, 0]
select select "RS"
select select "business"
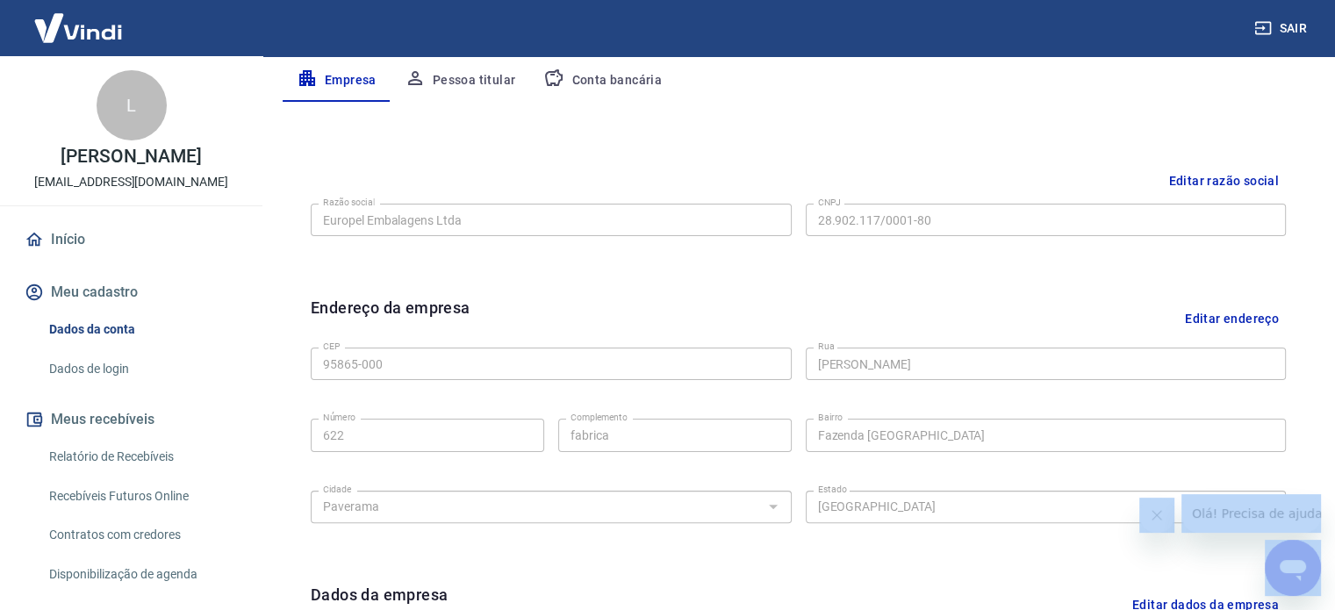
scroll to position [128, 0]
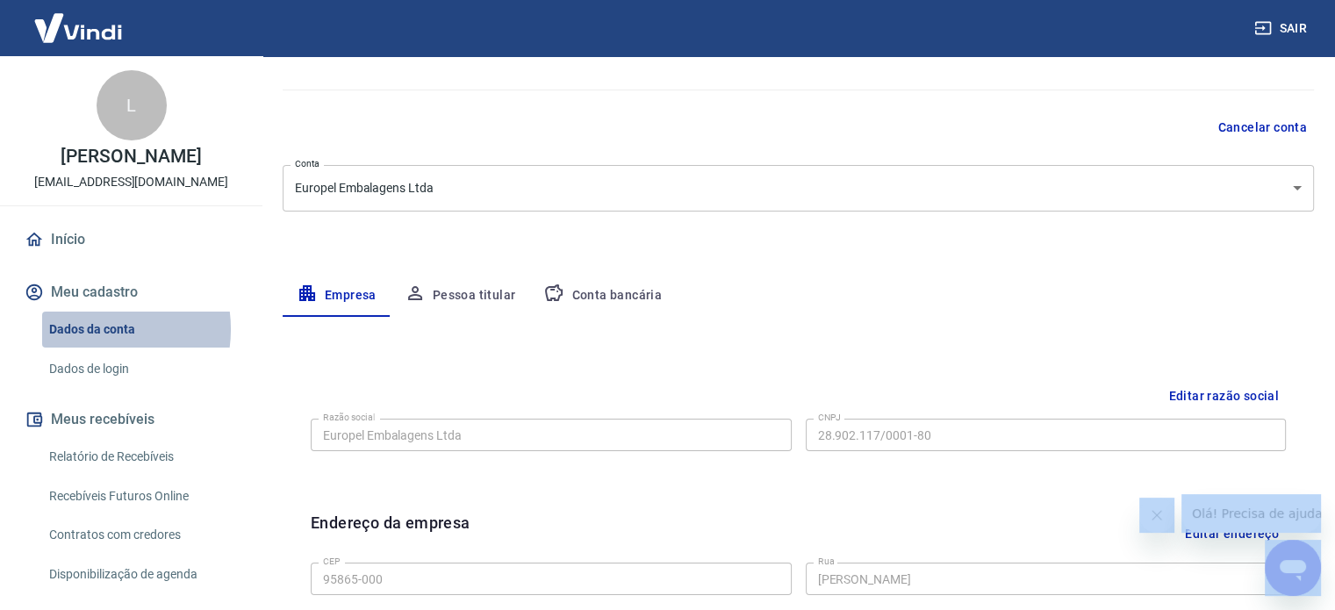
click at [94, 329] on link "Dados da conta" at bounding box center [141, 330] width 199 height 36
click at [77, 291] on button "Meu cadastro" at bounding box center [131, 292] width 220 height 39
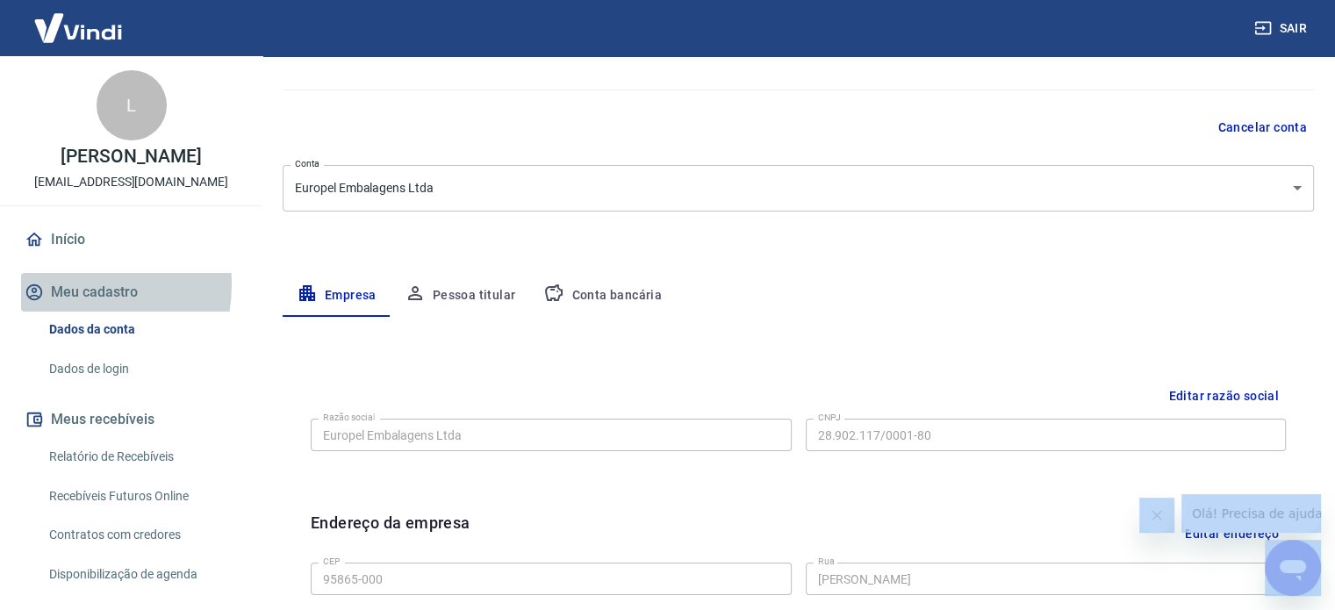
click at [67, 284] on button "Meu cadastro" at bounding box center [131, 292] width 220 height 39
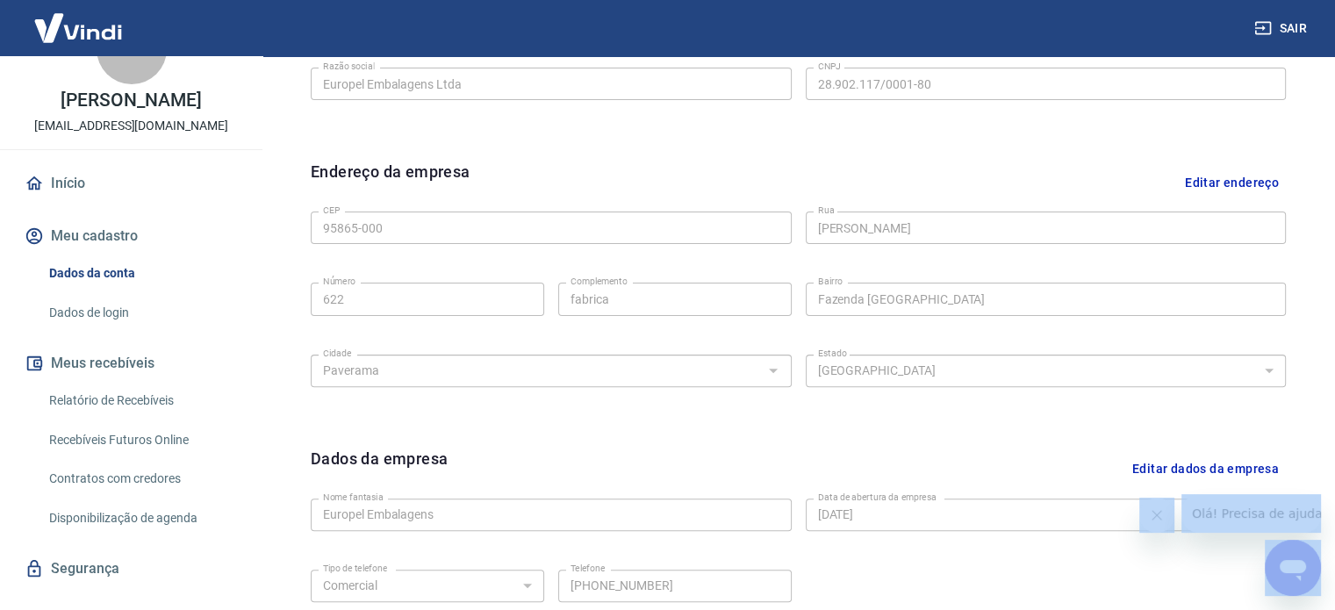
scroll to position [86, 0]
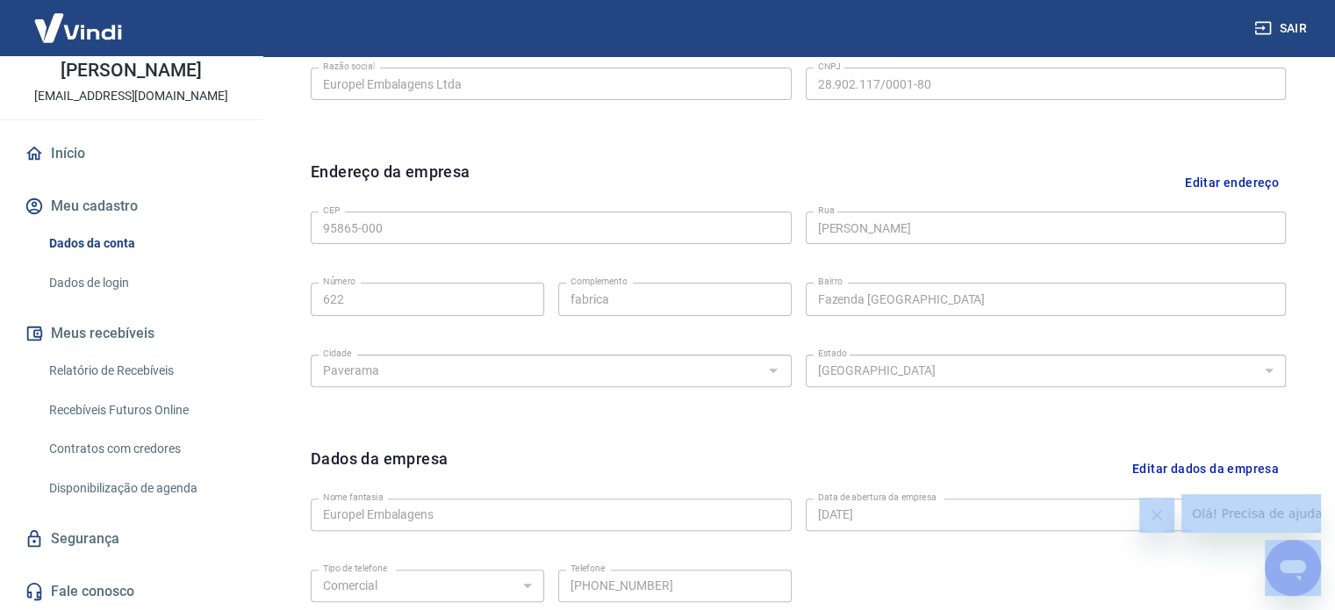
click at [113, 276] on link "Dados de login" at bounding box center [141, 283] width 199 height 36
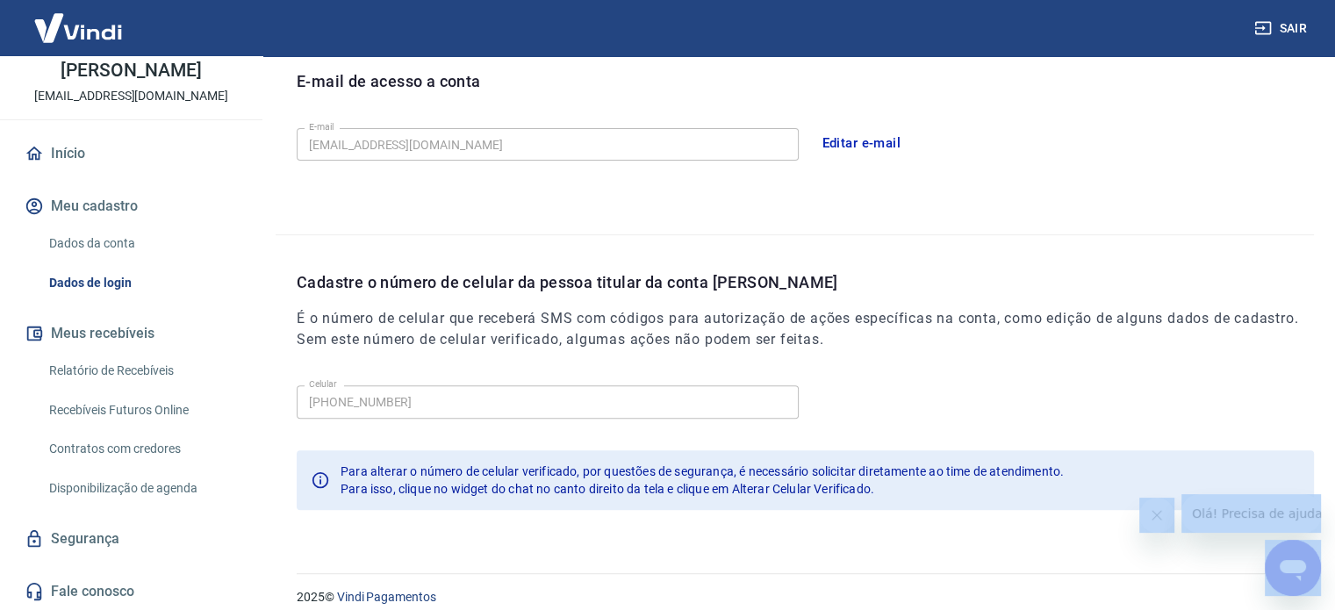
scroll to position [513, 0]
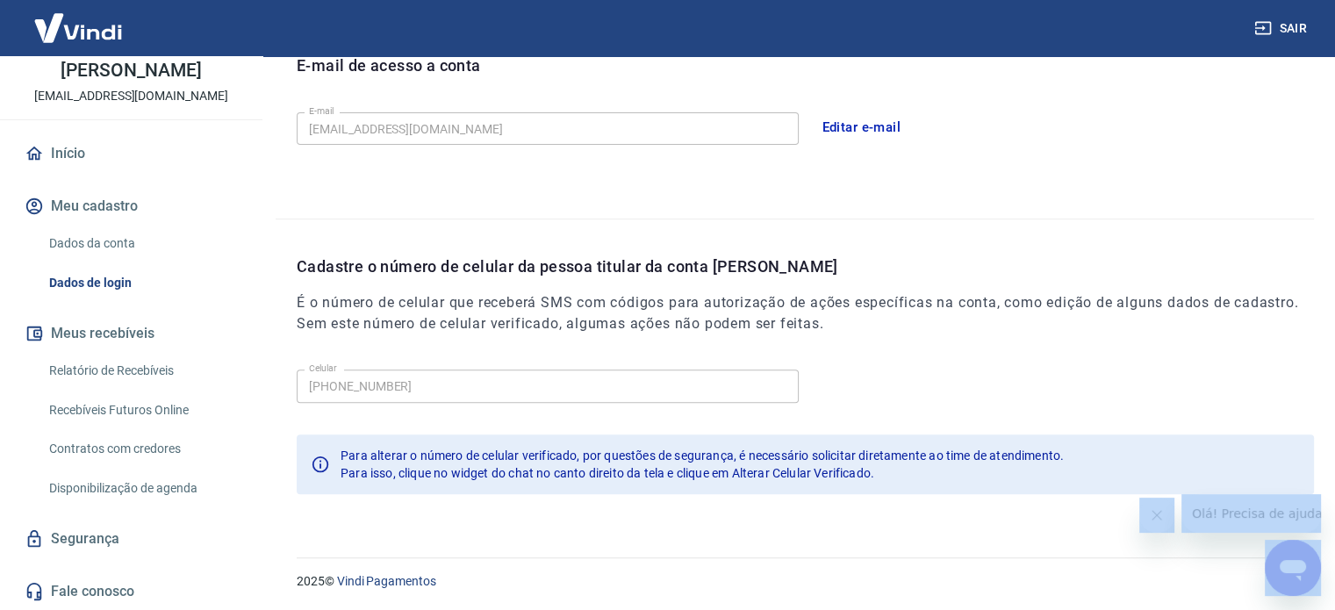
click at [102, 239] on link "Dados da conta" at bounding box center [141, 244] width 199 height 36
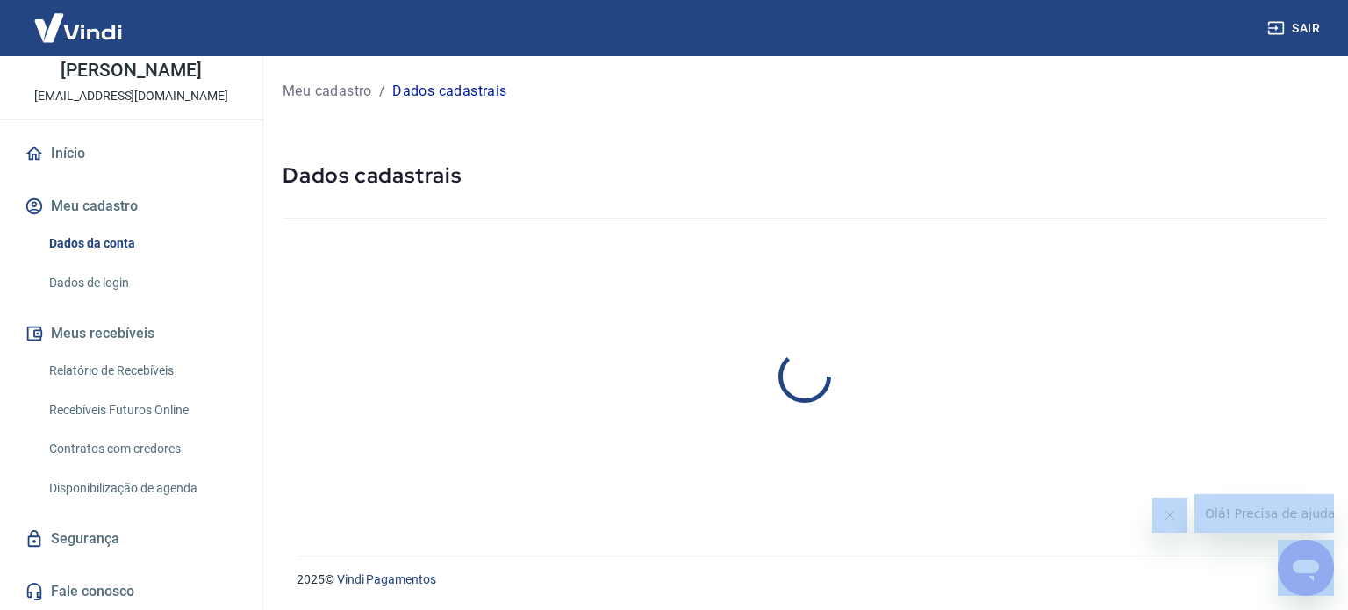
select select "RS"
select select "business"
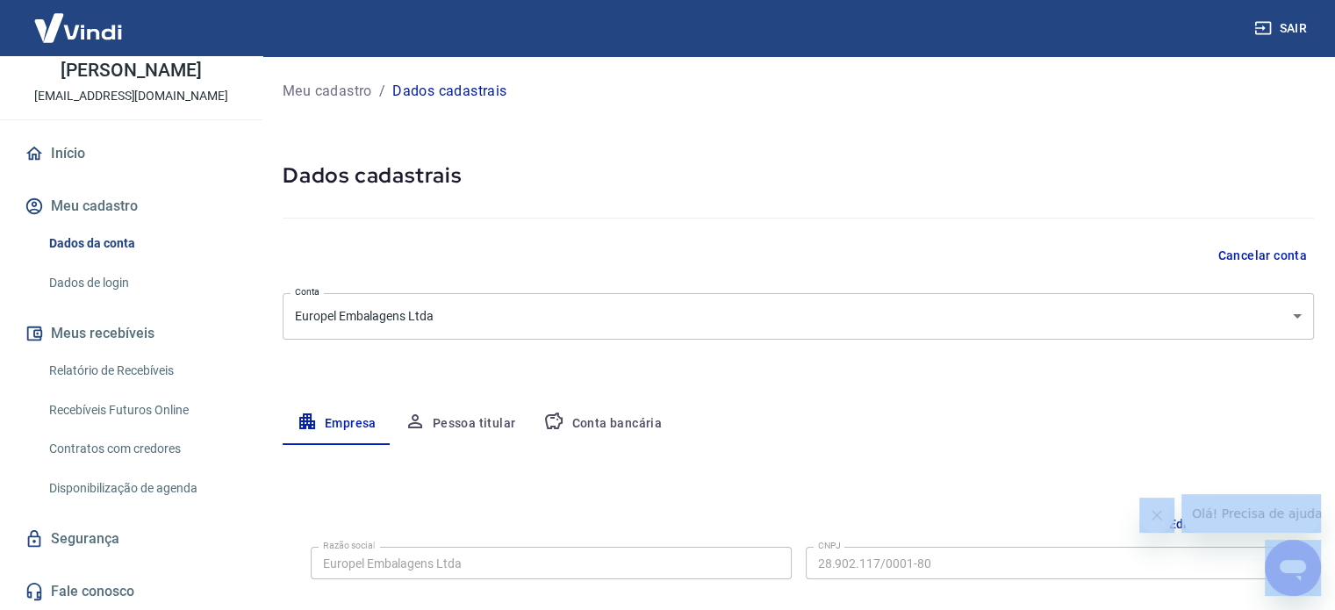
click at [51, 205] on button "Meu cadastro" at bounding box center [131, 206] width 220 height 39
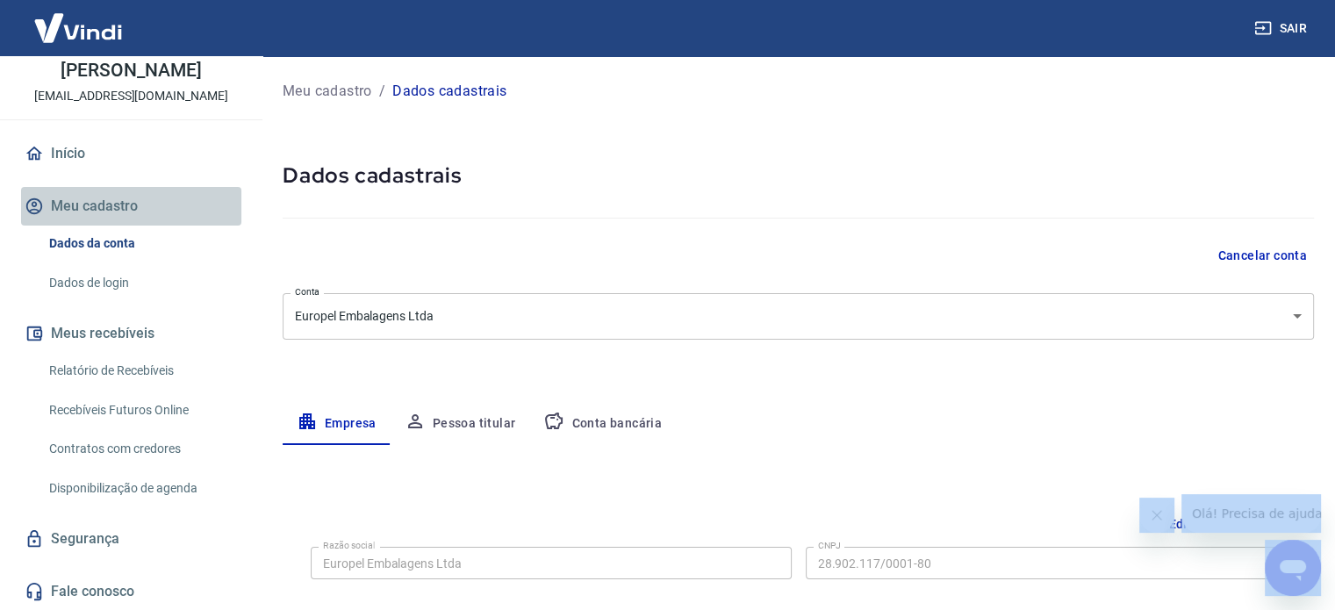
drag, startPoint x: 183, startPoint y: 203, endPoint x: 110, endPoint y: 206, distance: 73.8
click at [162, 203] on button "Meu cadastro" at bounding box center [131, 206] width 220 height 39
click at [110, 206] on button "Meu cadastro" at bounding box center [131, 206] width 220 height 39
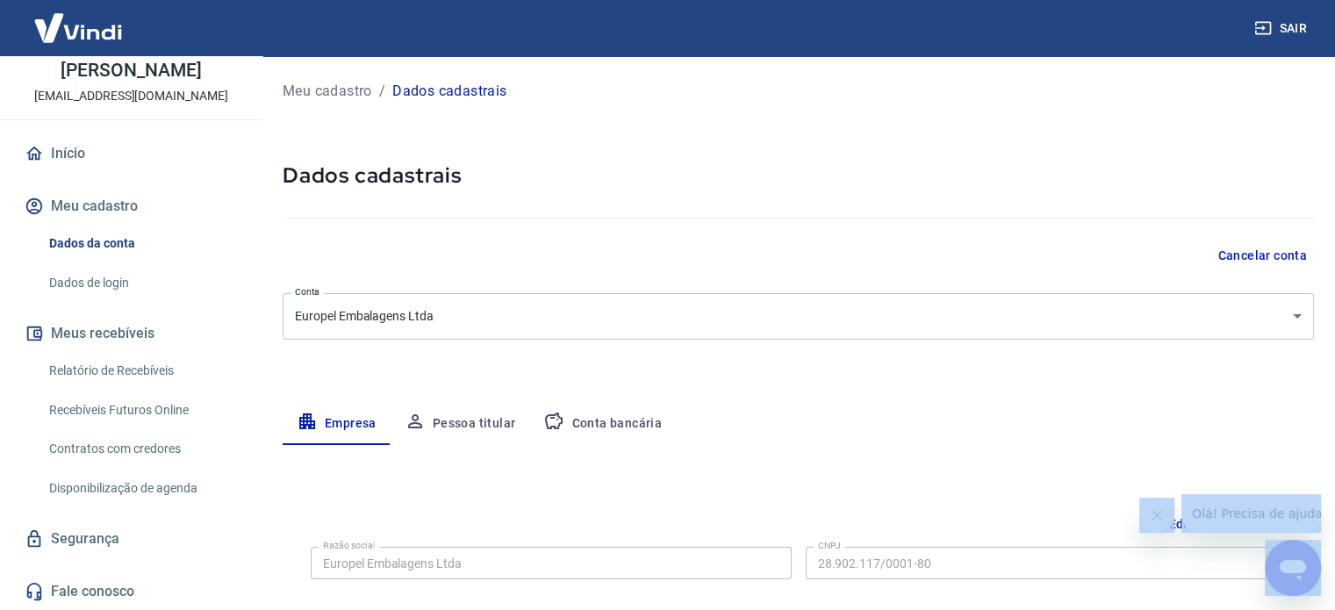
click at [90, 136] on link "Início" at bounding box center [131, 153] width 220 height 39
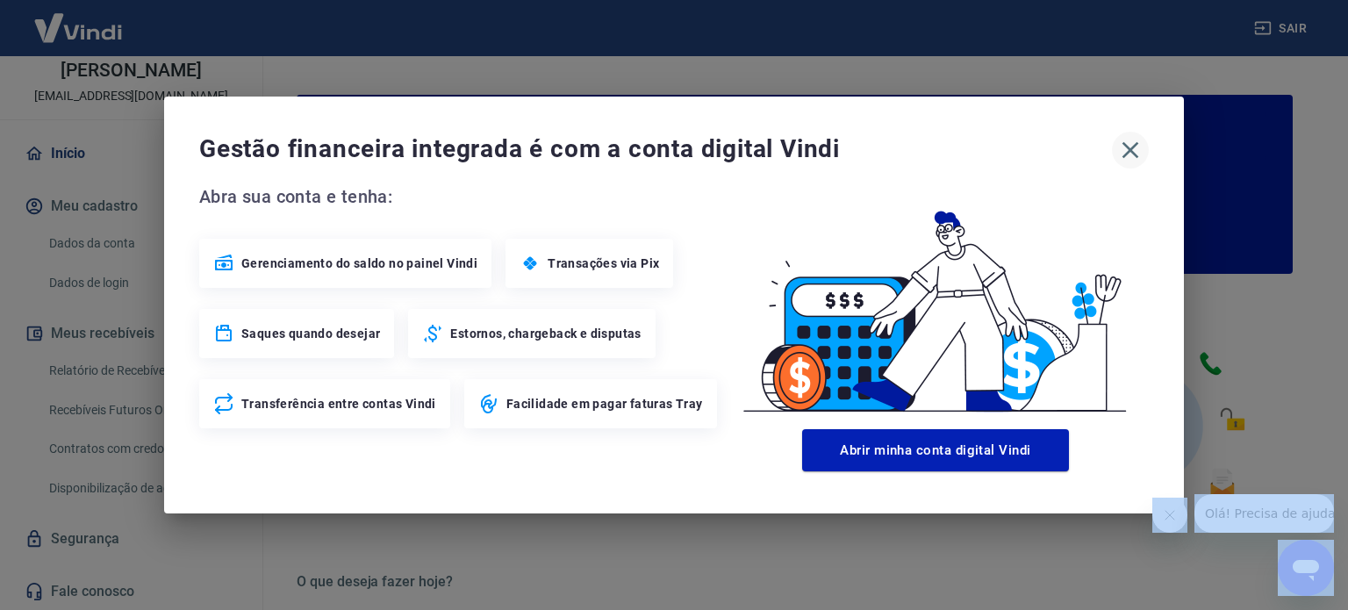
click at [1122, 148] on icon "button" at bounding box center [1131, 150] width 28 height 28
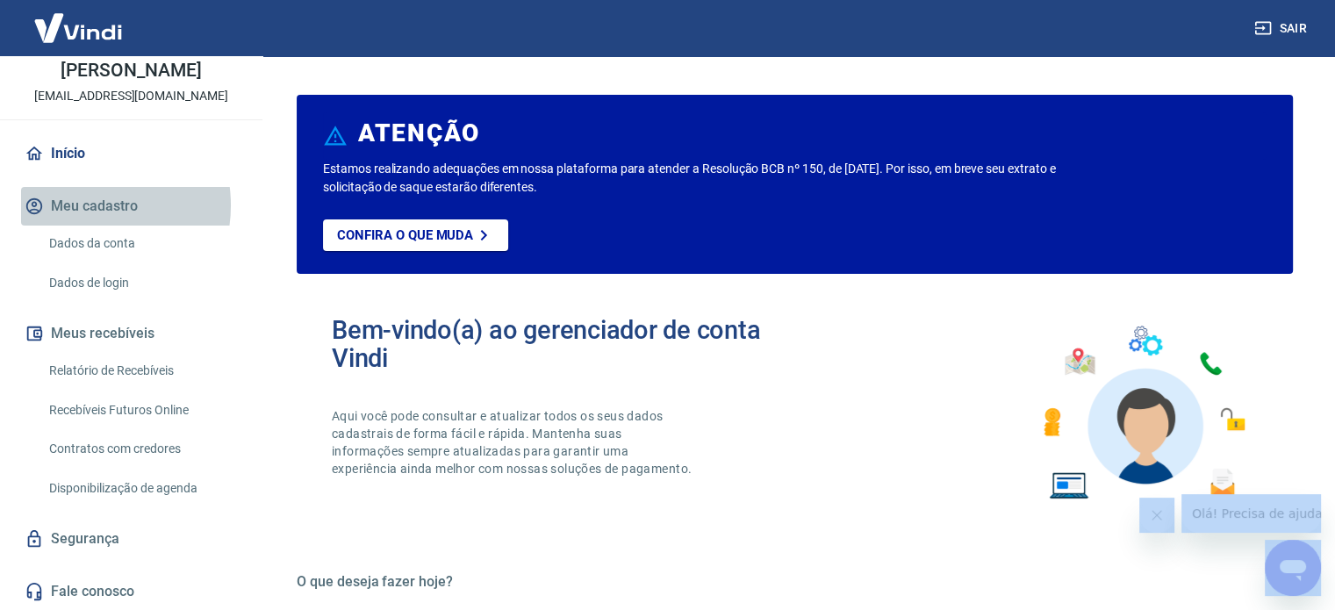
click at [84, 205] on button "Meu cadastro" at bounding box center [131, 206] width 220 height 39
click at [93, 210] on button "Meu cadastro" at bounding box center [131, 206] width 220 height 39
click at [96, 241] on link "Dados da conta" at bounding box center [141, 244] width 199 height 36
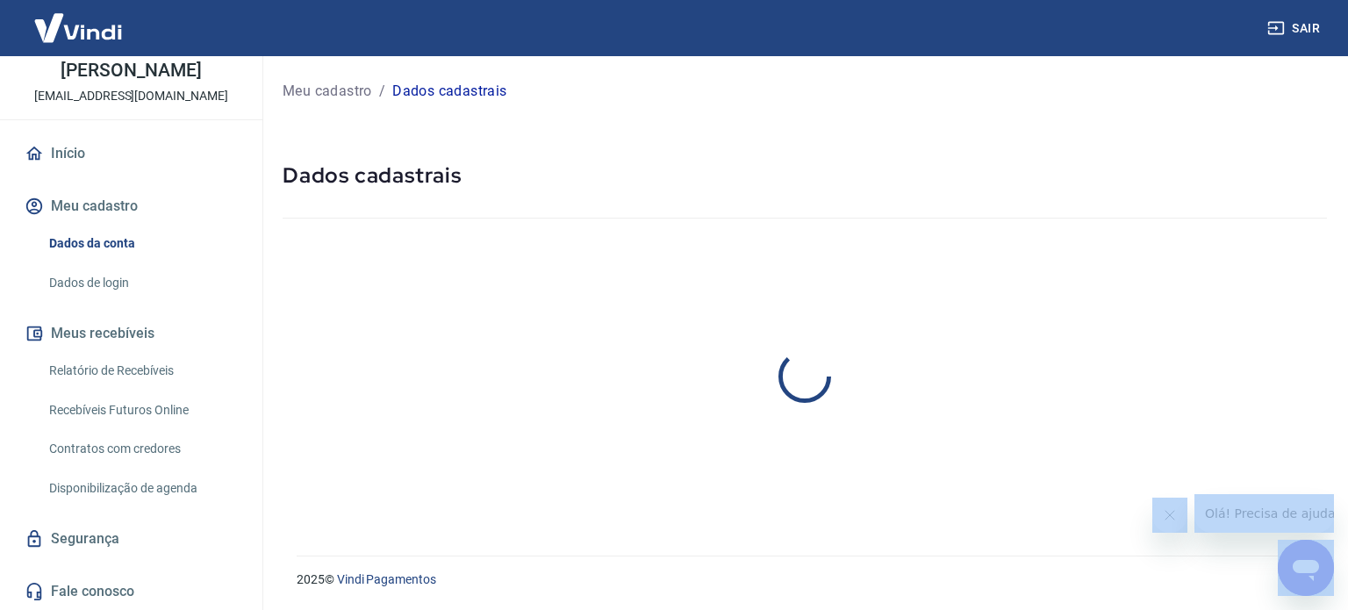
select select "RS"
select select "business"
